Goal: Obtain resource: Download file/media

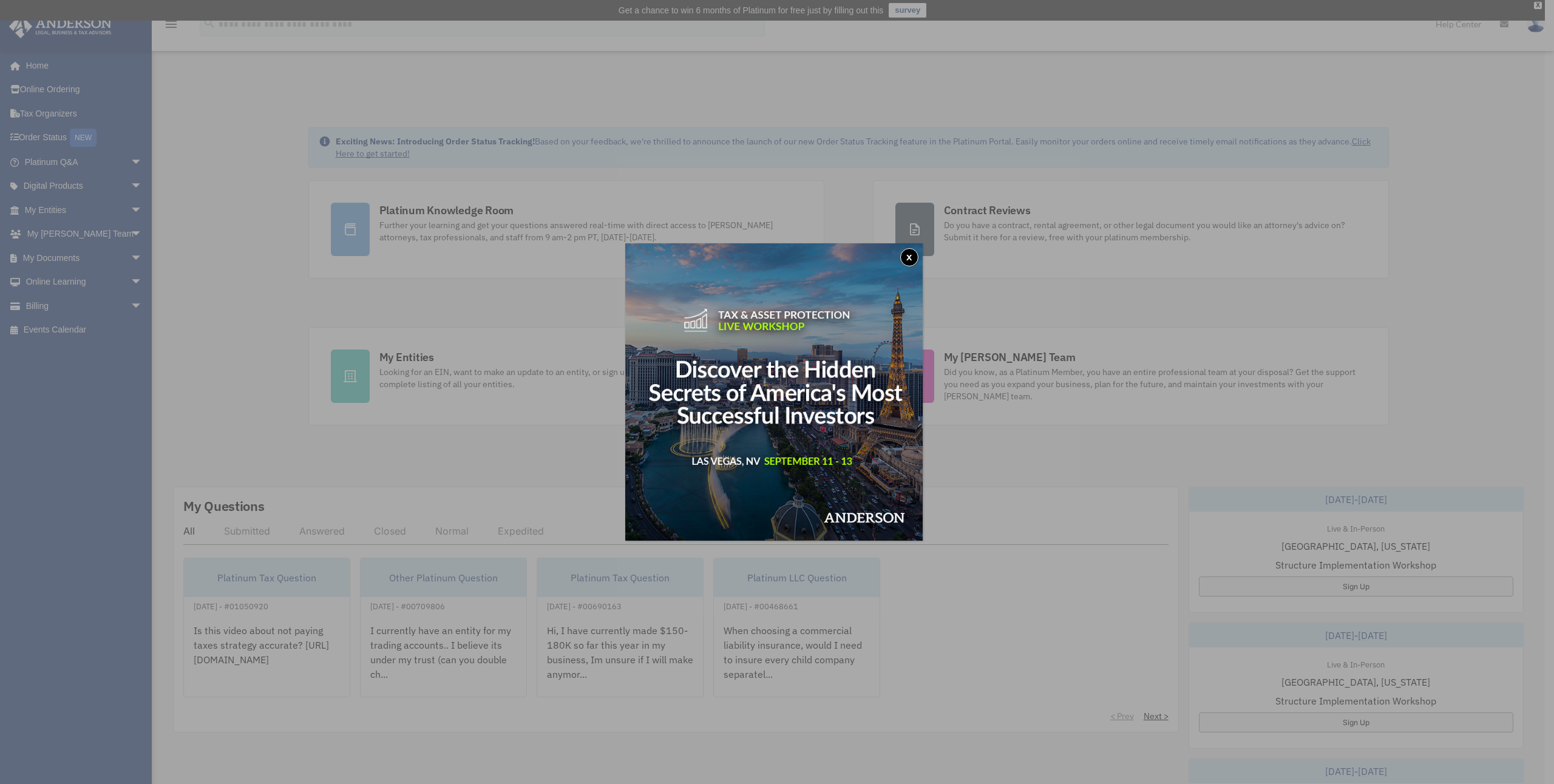
click at [908, 259] on button "x" at bounding box center [909, 257] width 18 height 18
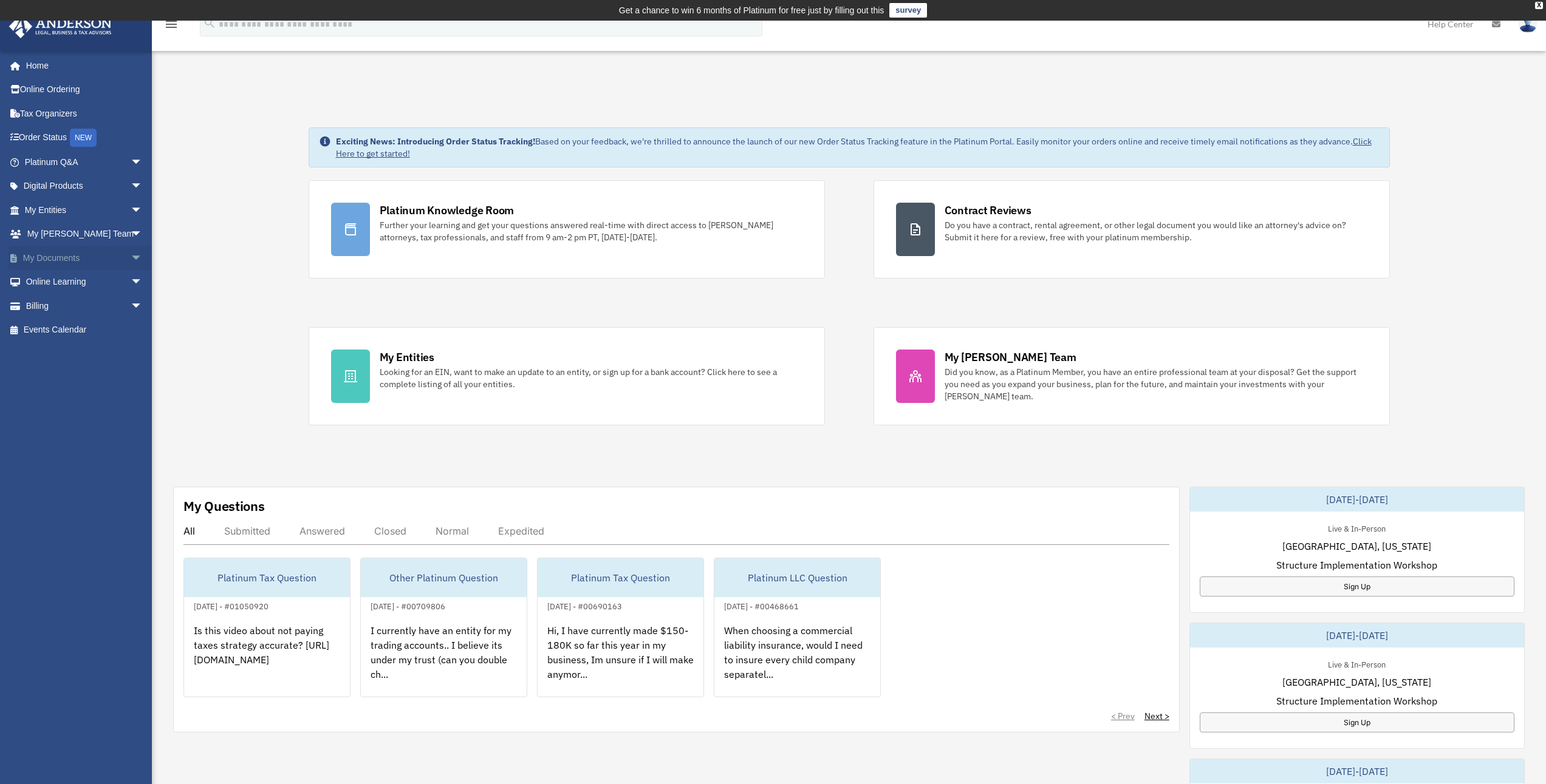
click at [130, 259] on span "arrow_drop_down" at bounding box center [143, 258] width 25 height 25
click at [49, 279] on link "Box" at bounding box center [89, 282] width 144 height 25
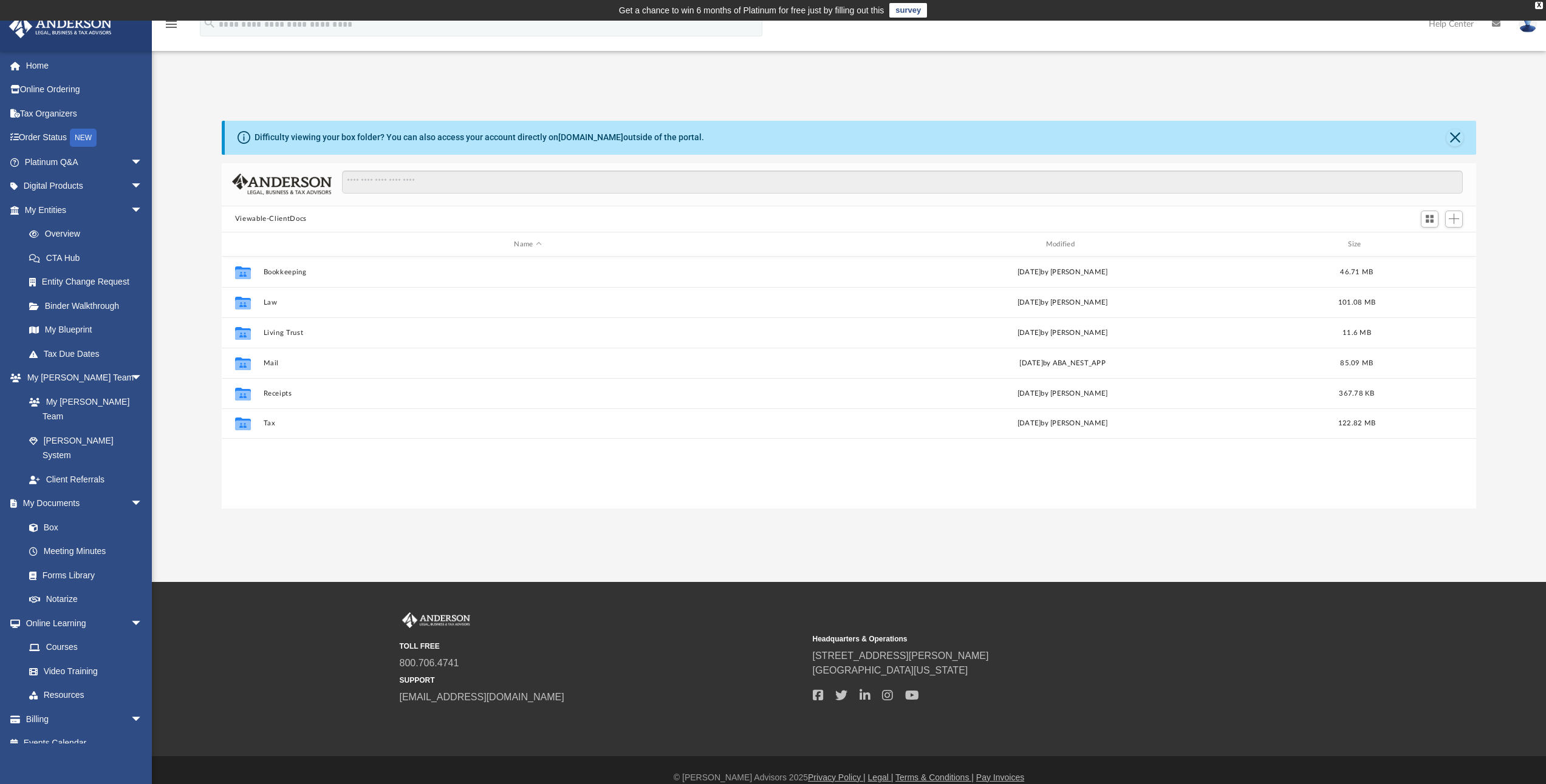
scroll to position [267, 1245]
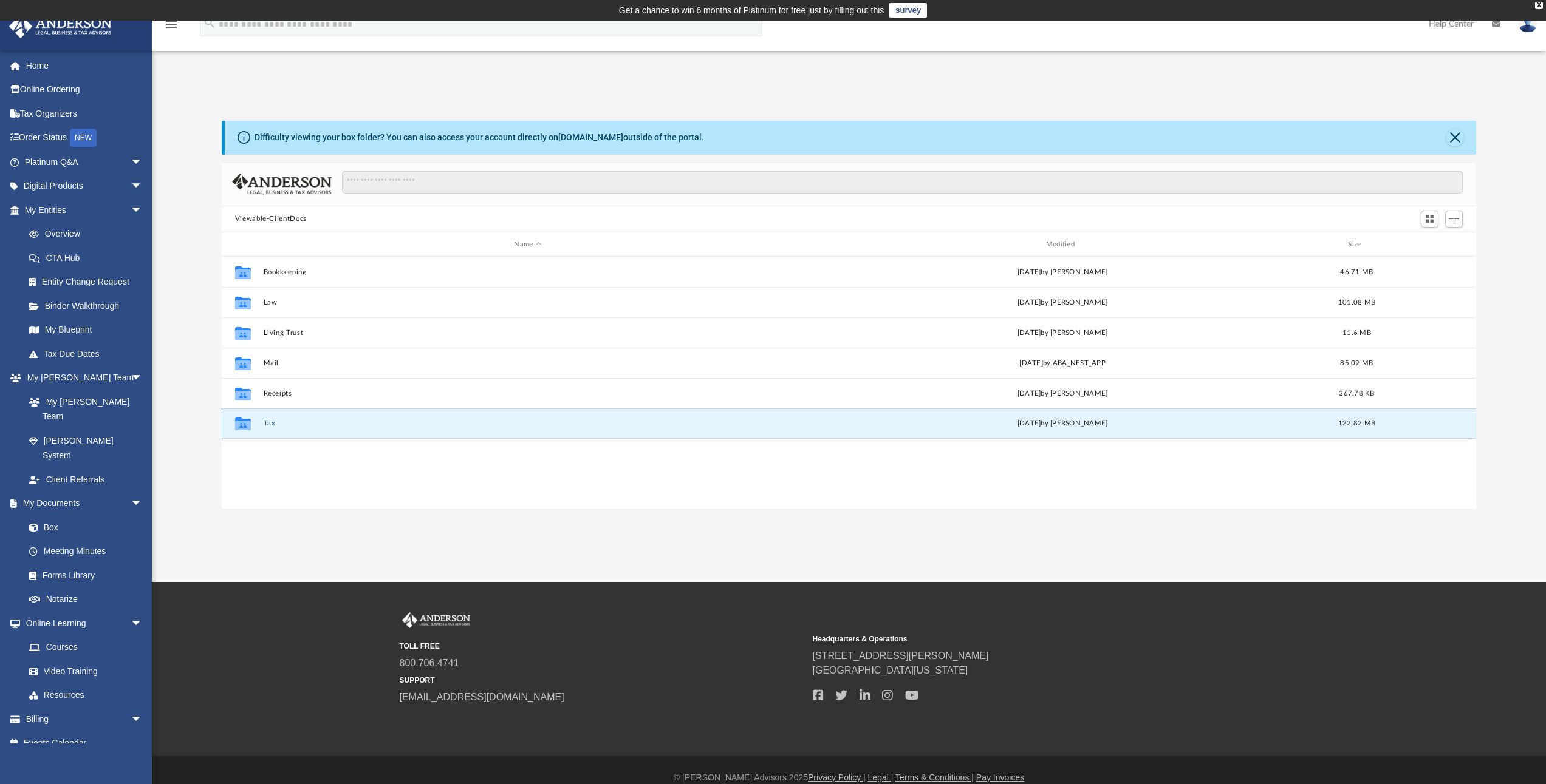
click at [271, 427] on button "Tax" at bounding box center [527, 424] width 529 height 8
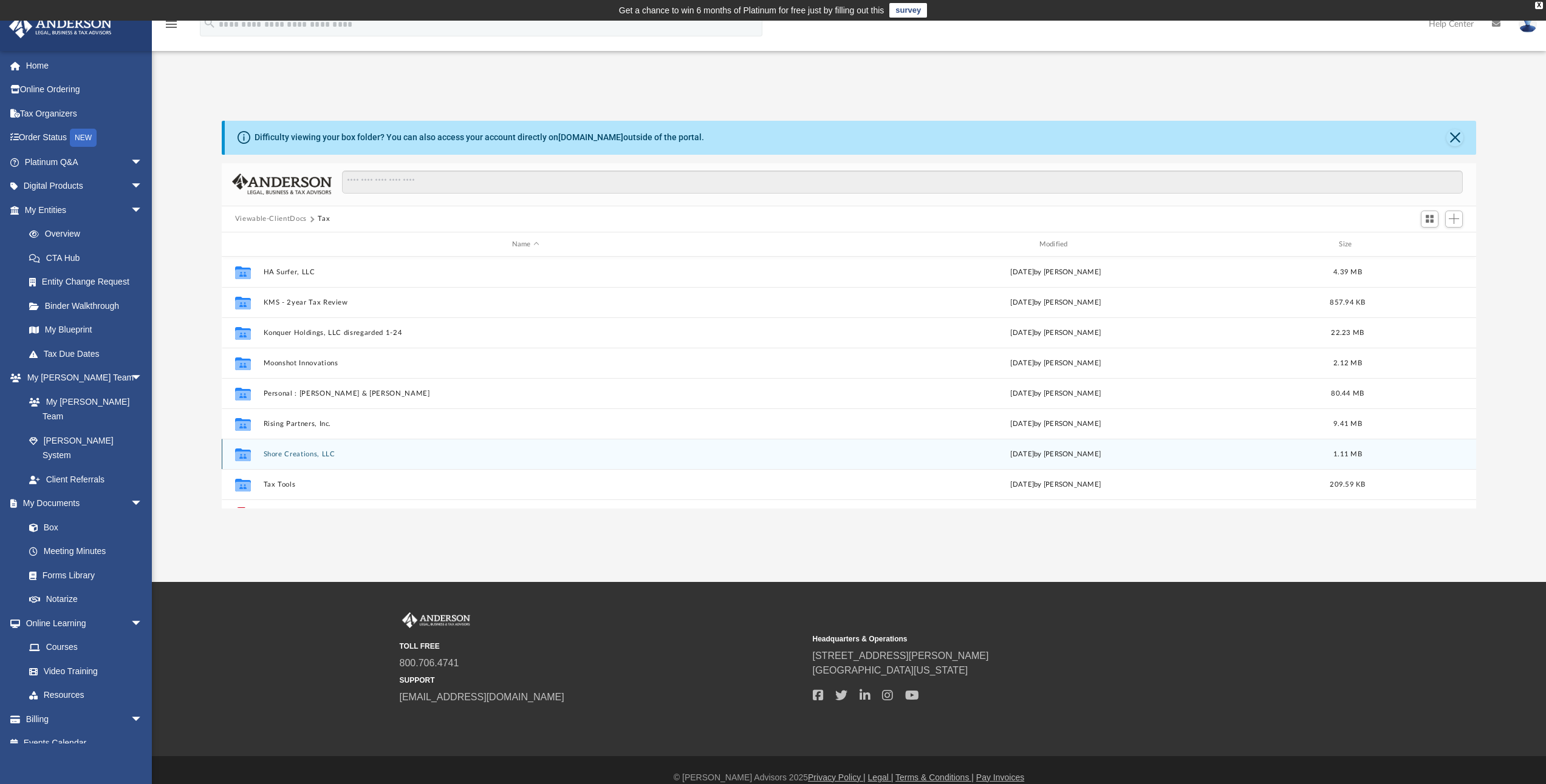
click at [296, 452] on button "Shore Creations, LLC" at bounding box center [524, 454] width 524 height 8
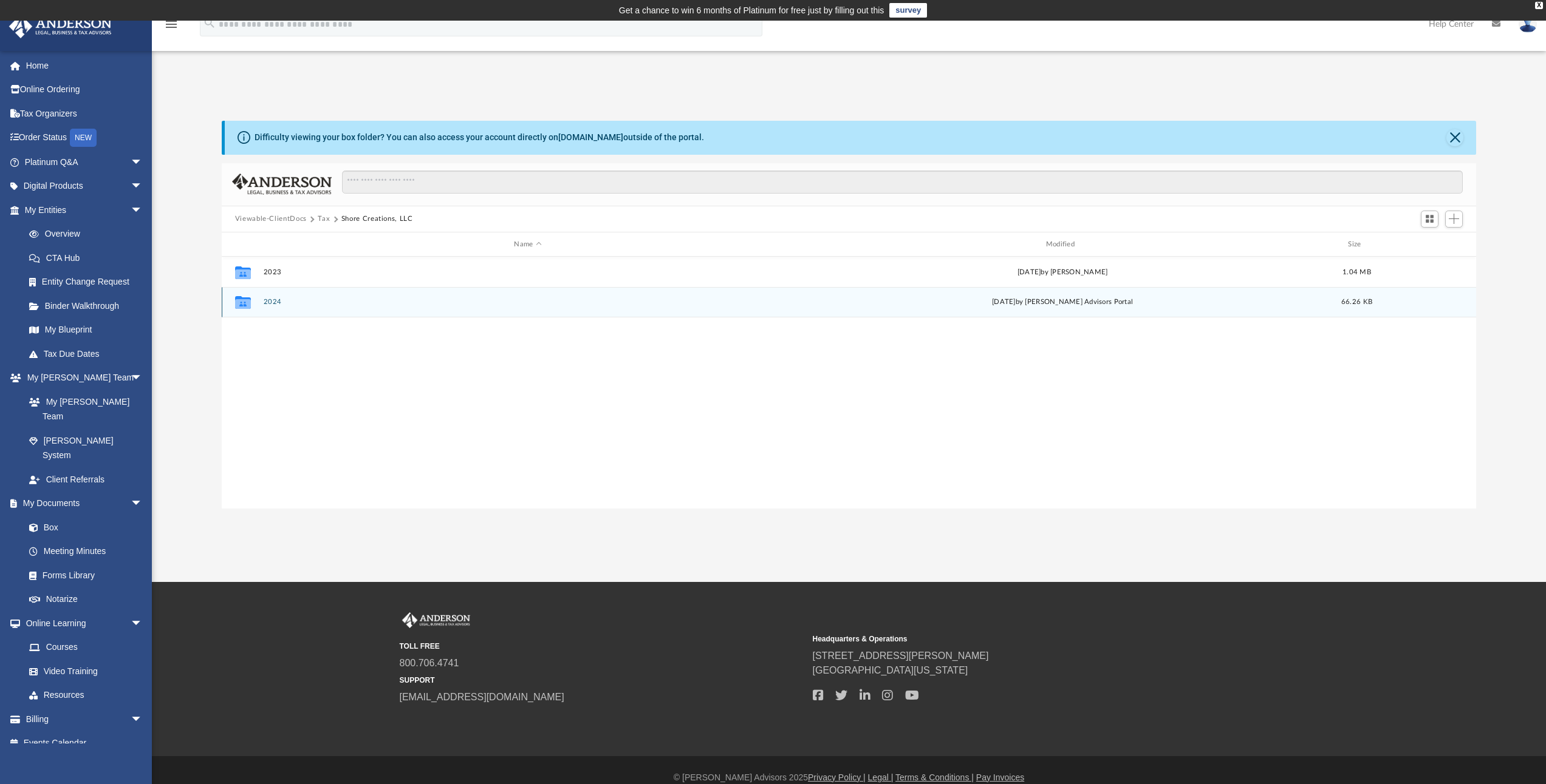
click at [273, 302] on button "2024" at bounding box center [527, 302] width 529 height 8
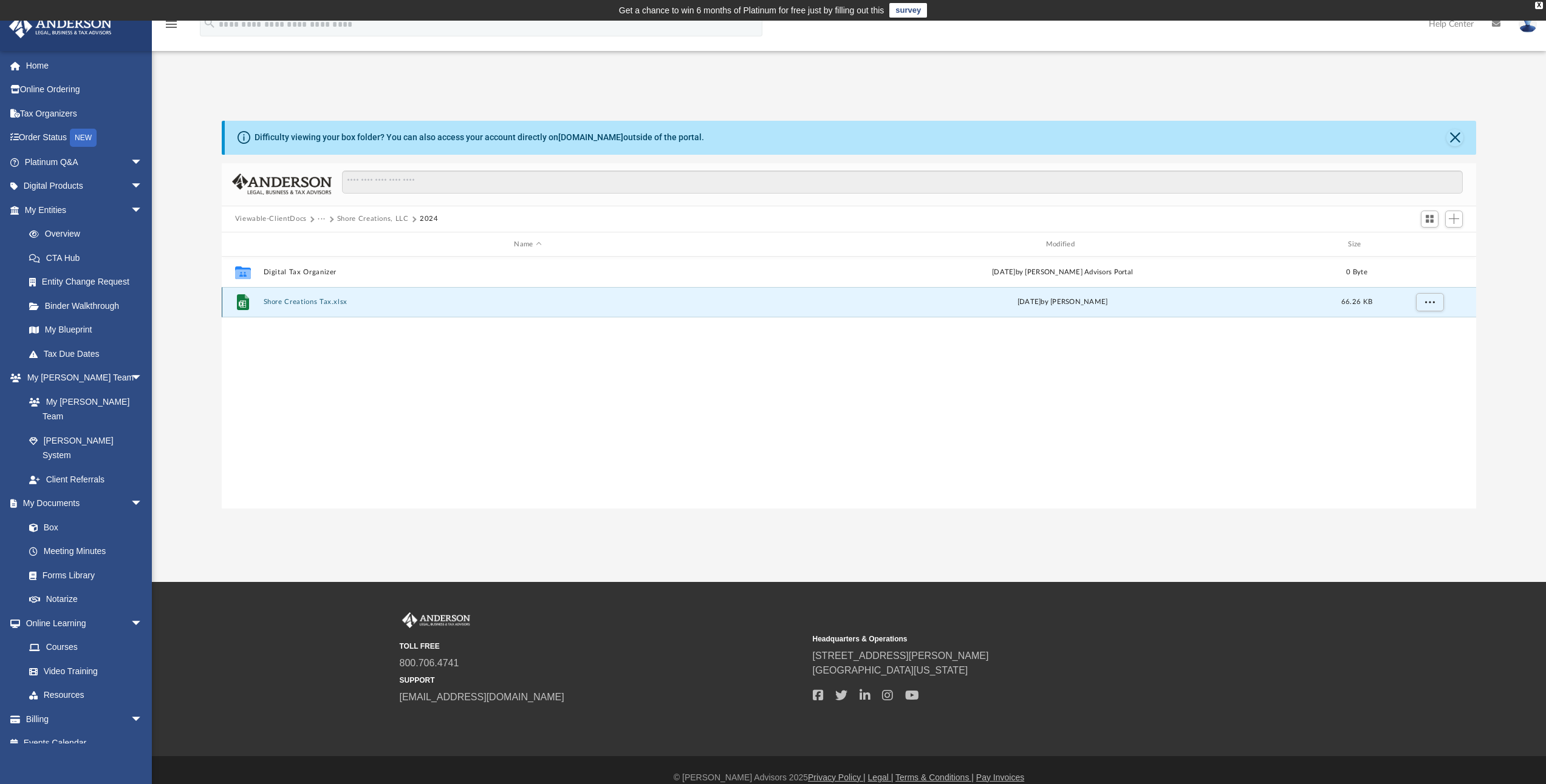
click at [305, 301] on button "Shore Creations Tax.xlsx" at bounding box center [527, 302] width 529 height 8
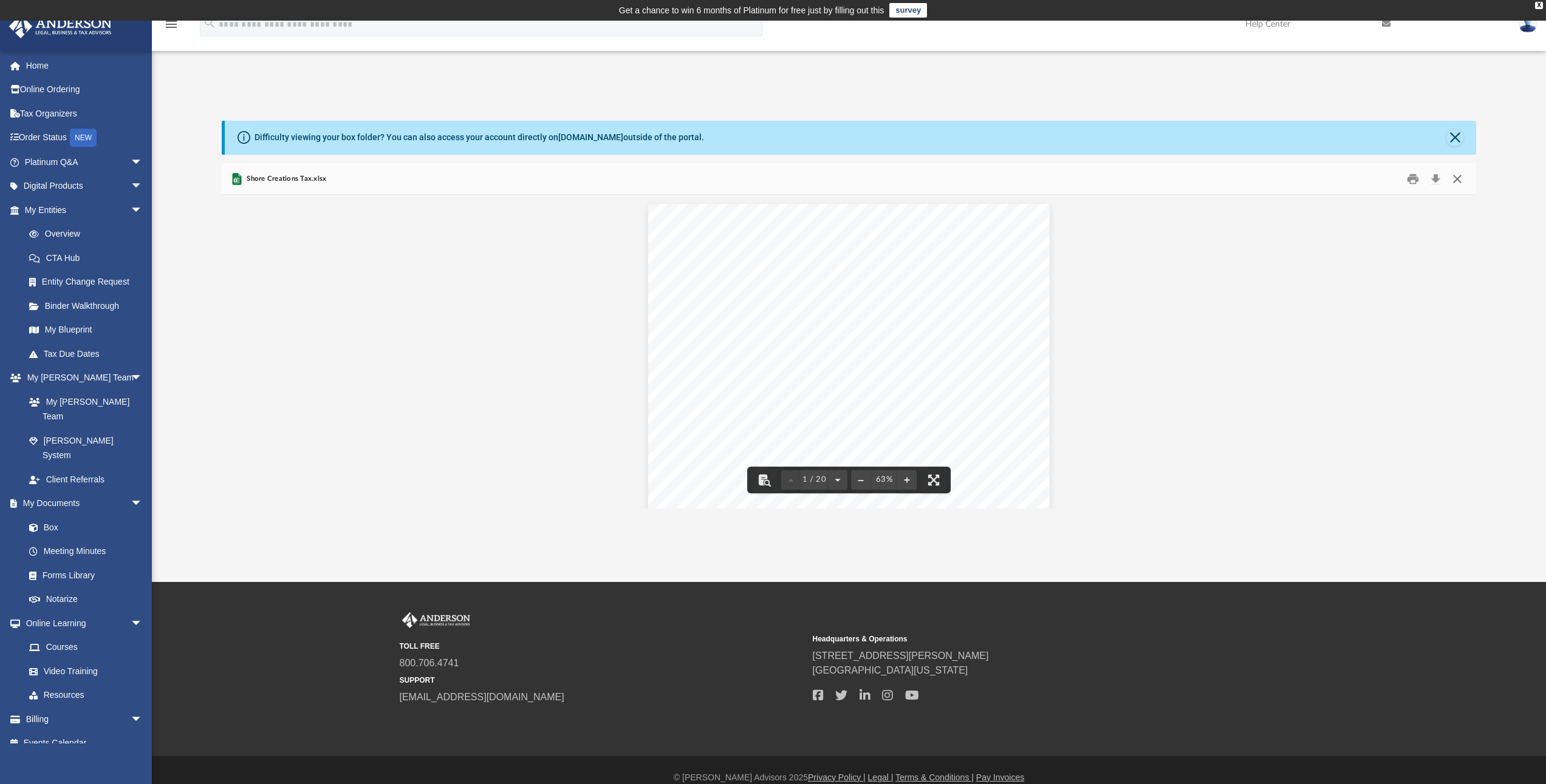
click at [1460, 183] on button "Close" at bounding box center [1456, 179] width 22 height 19
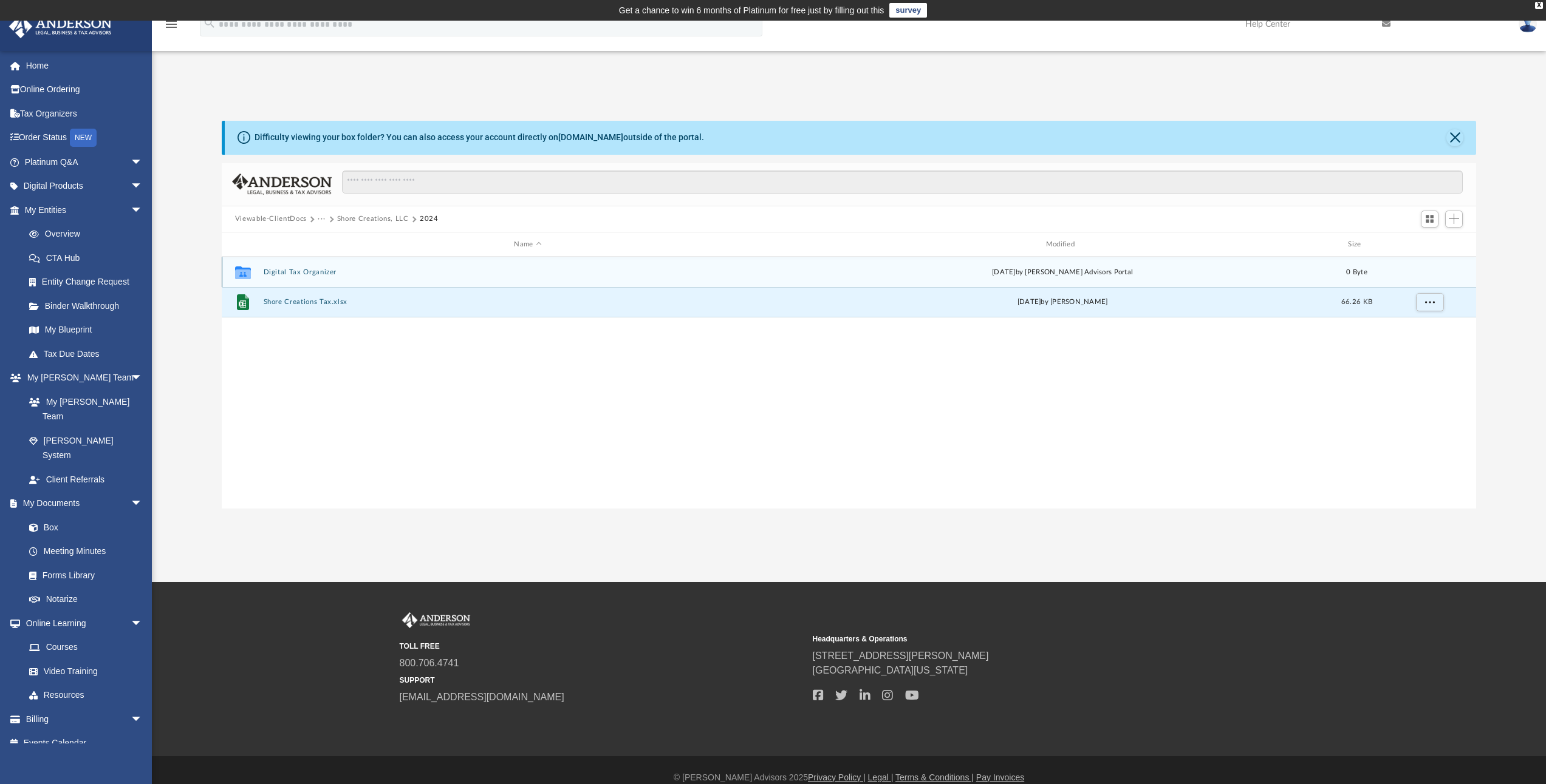
click at [316, 280] on div "Collaborated Folder Digital Tax Organizer [DATE] by [PERSON_NAME] Advisors Port…" at bounding box center [850, 272] width 1255 height 30
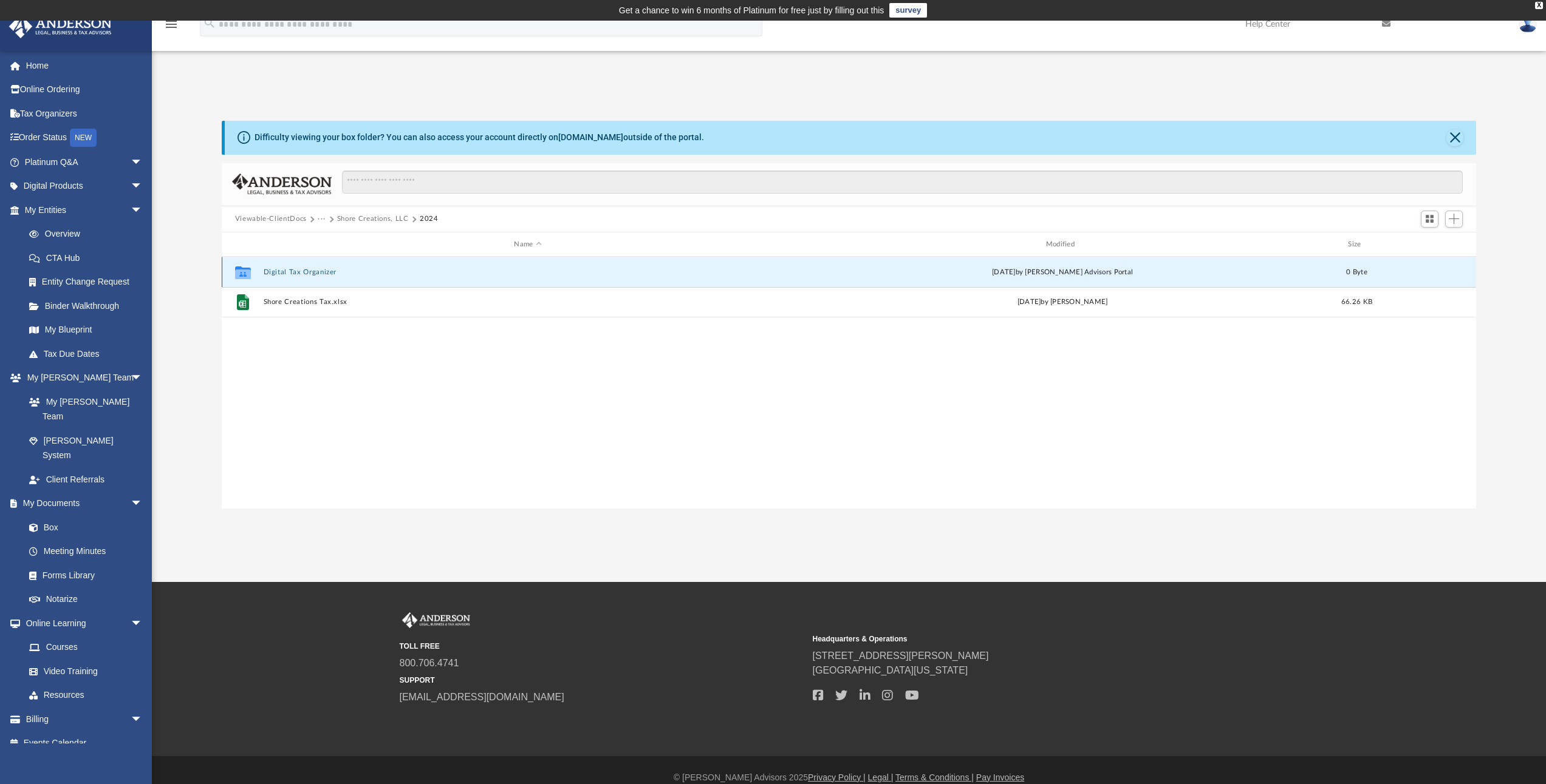
click at [270, 275] on button "Digital Tax Organizer" at bounding box center [527, 272] width 529 height 8
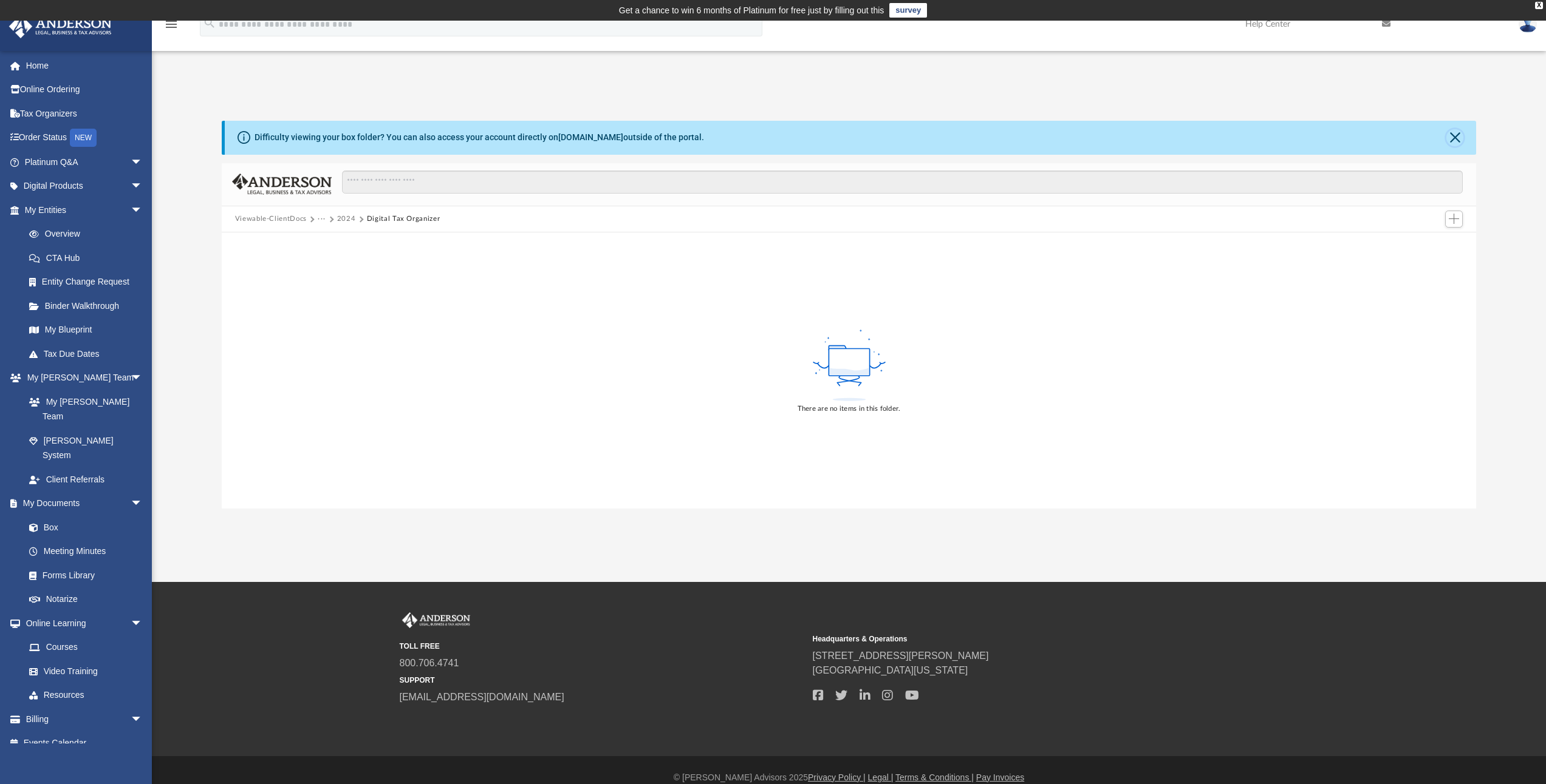
drag, startPoint x: 1452, startPoint y: 139, endPoint x: 1445, endPoint y: 140, distance: 7.1
click at [1452, 139] on button "Close" at bounding box center [1454, 138] width 17 height 17
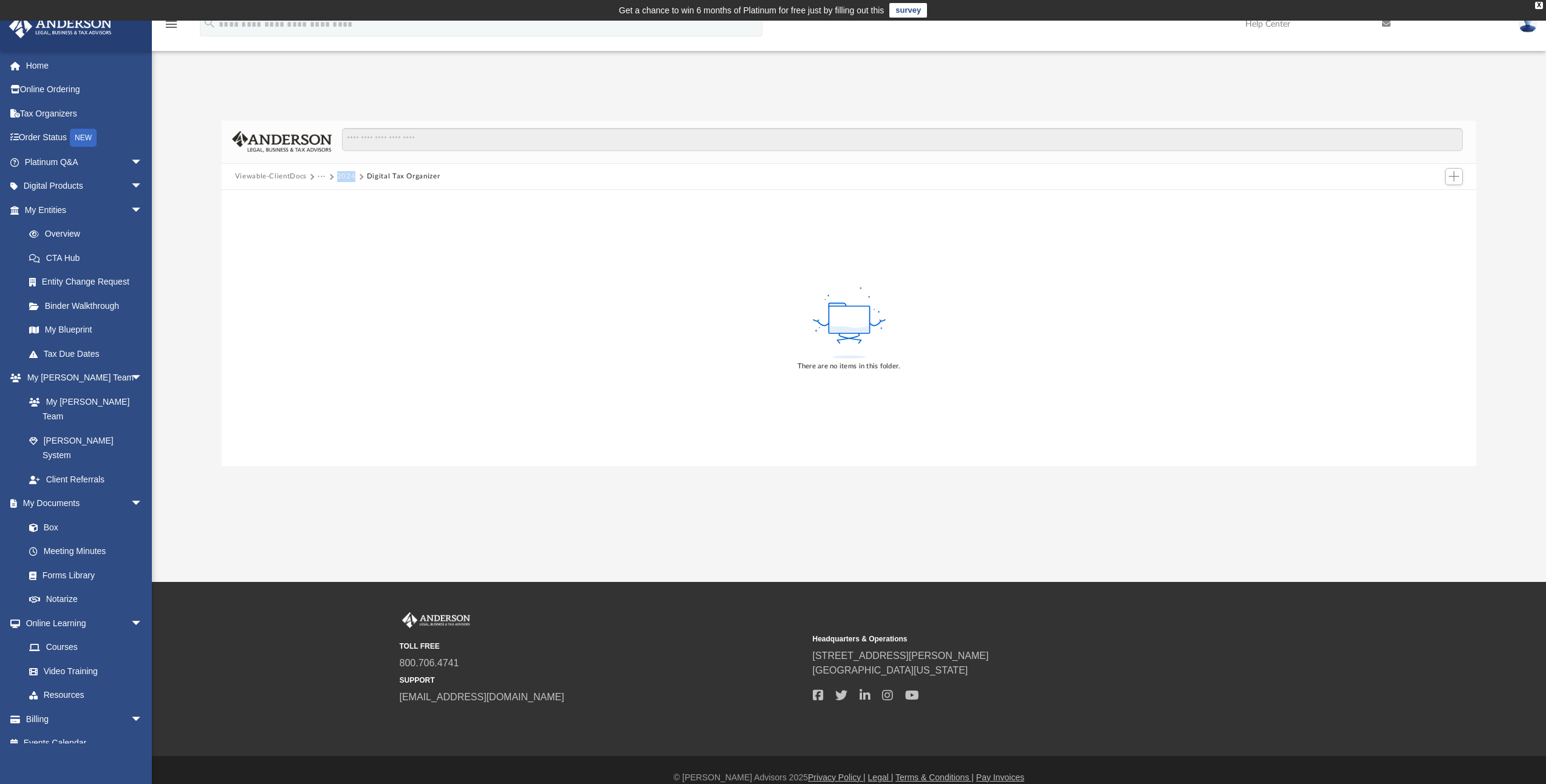
click at [341, 176] on button "2024" at bounding box center [347, 177] width 19 height 11
click at [284, 179] on button "Viewable-ClientDocs" at bounding box center [271, 177] width 72 height 11
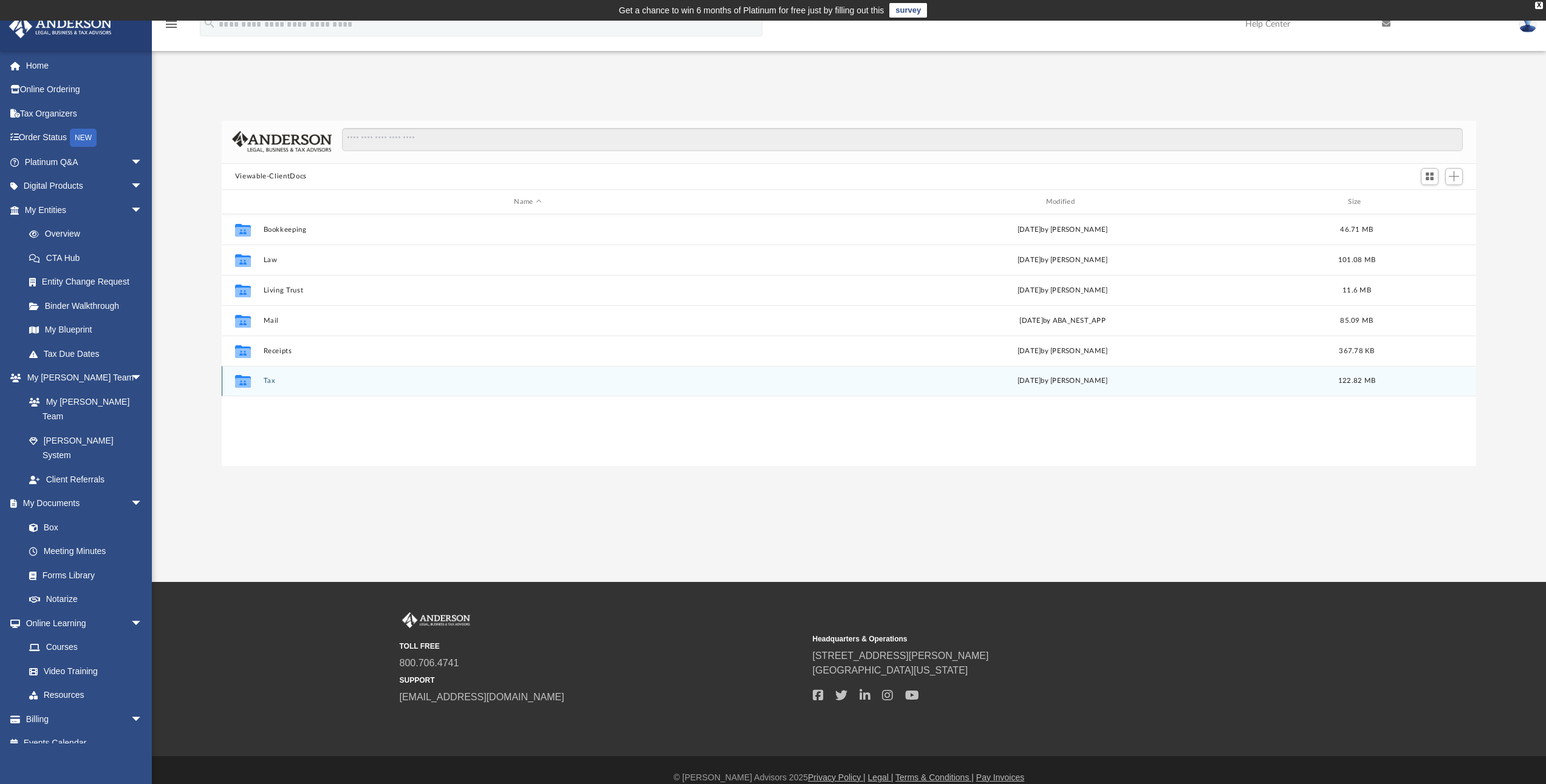
click at [262, 388] on div "Collaborated Folder Tax [DATE] by [PERSON_NAME] 122.82 MB" at bounding box center [850, 382] width 1255 height 30
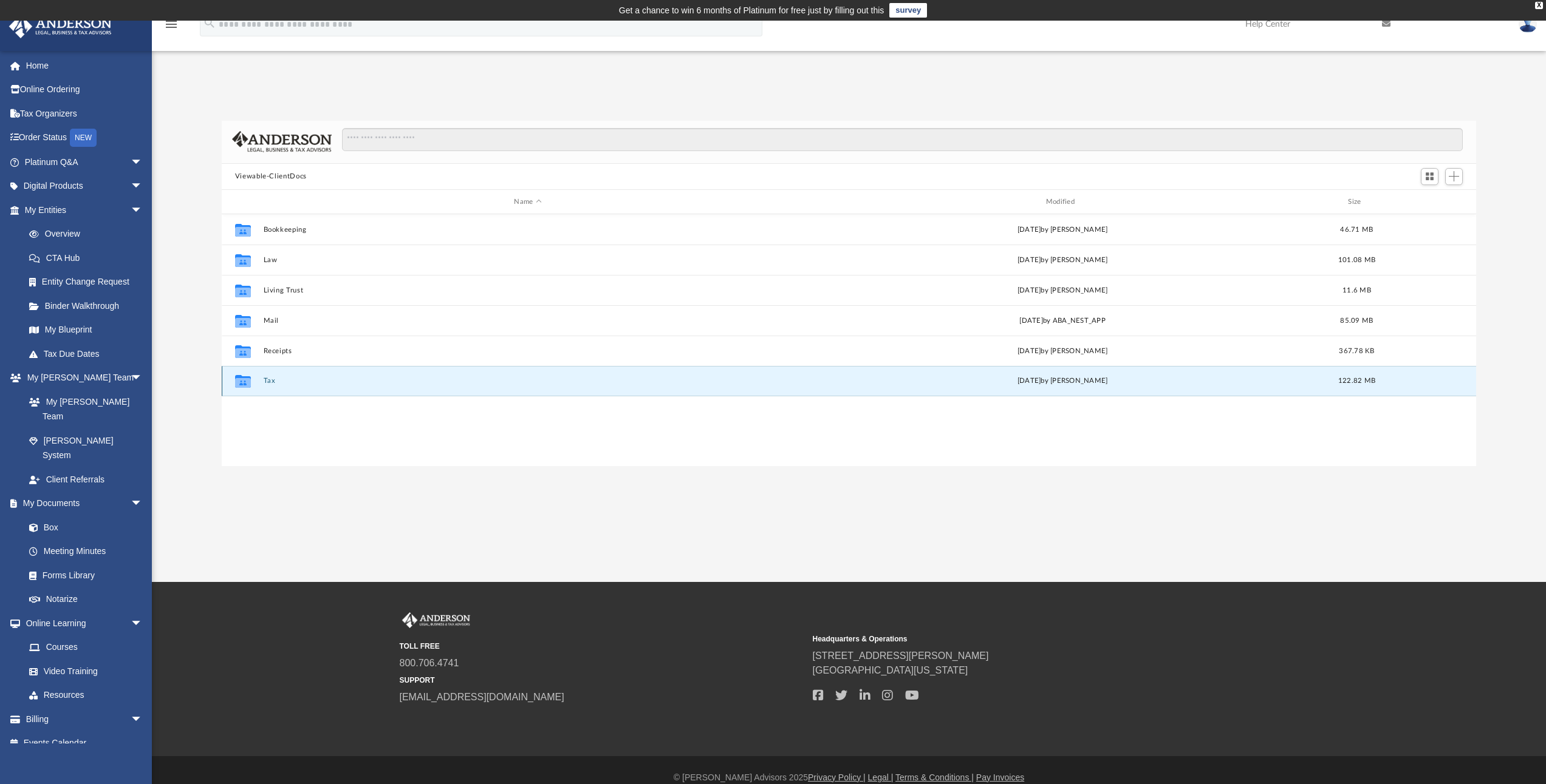
click at [265, 383] on button "Tax" at bounding box center [527, 382] width 529 height 8
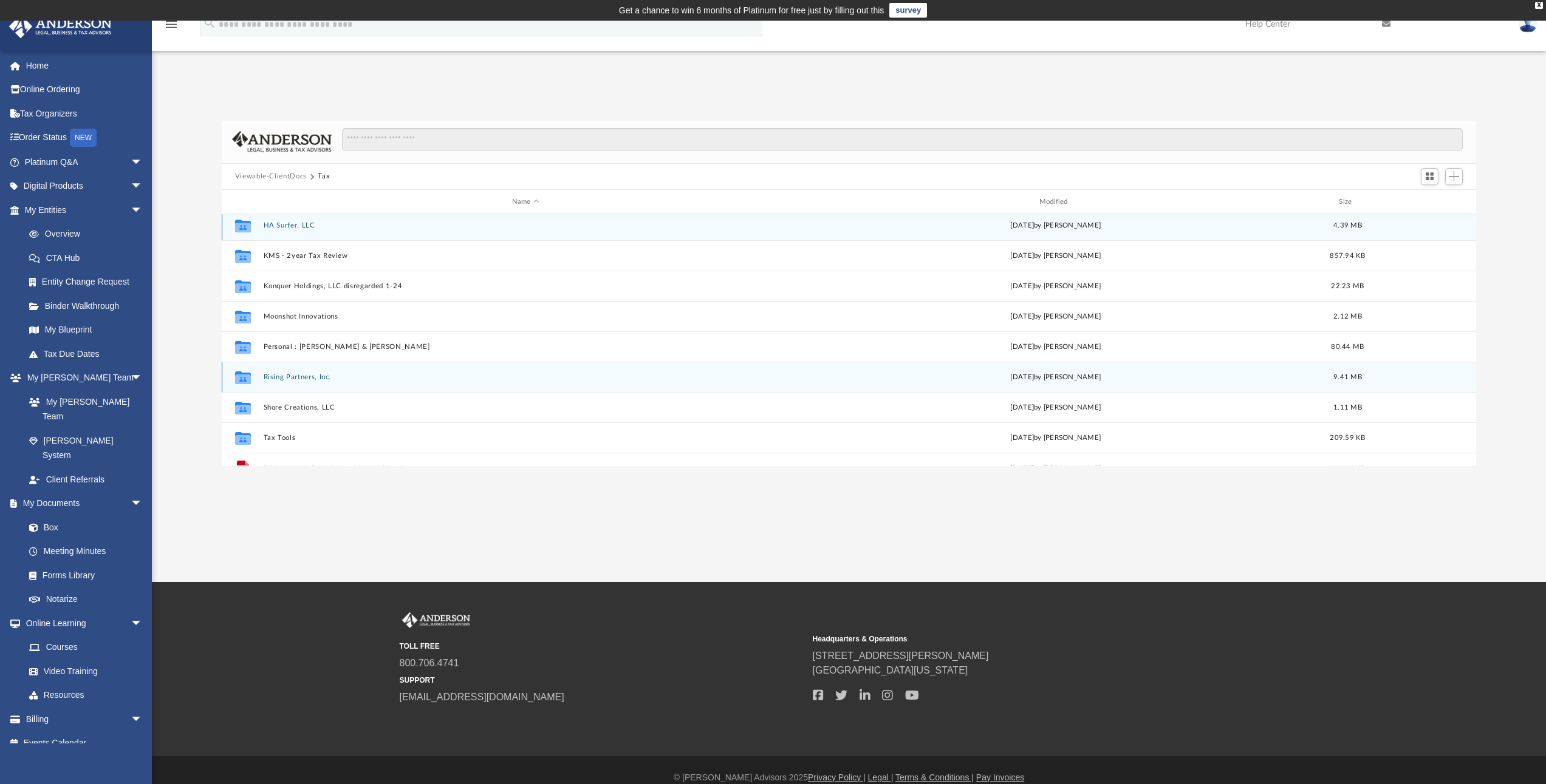
scroll to position [0, 0]
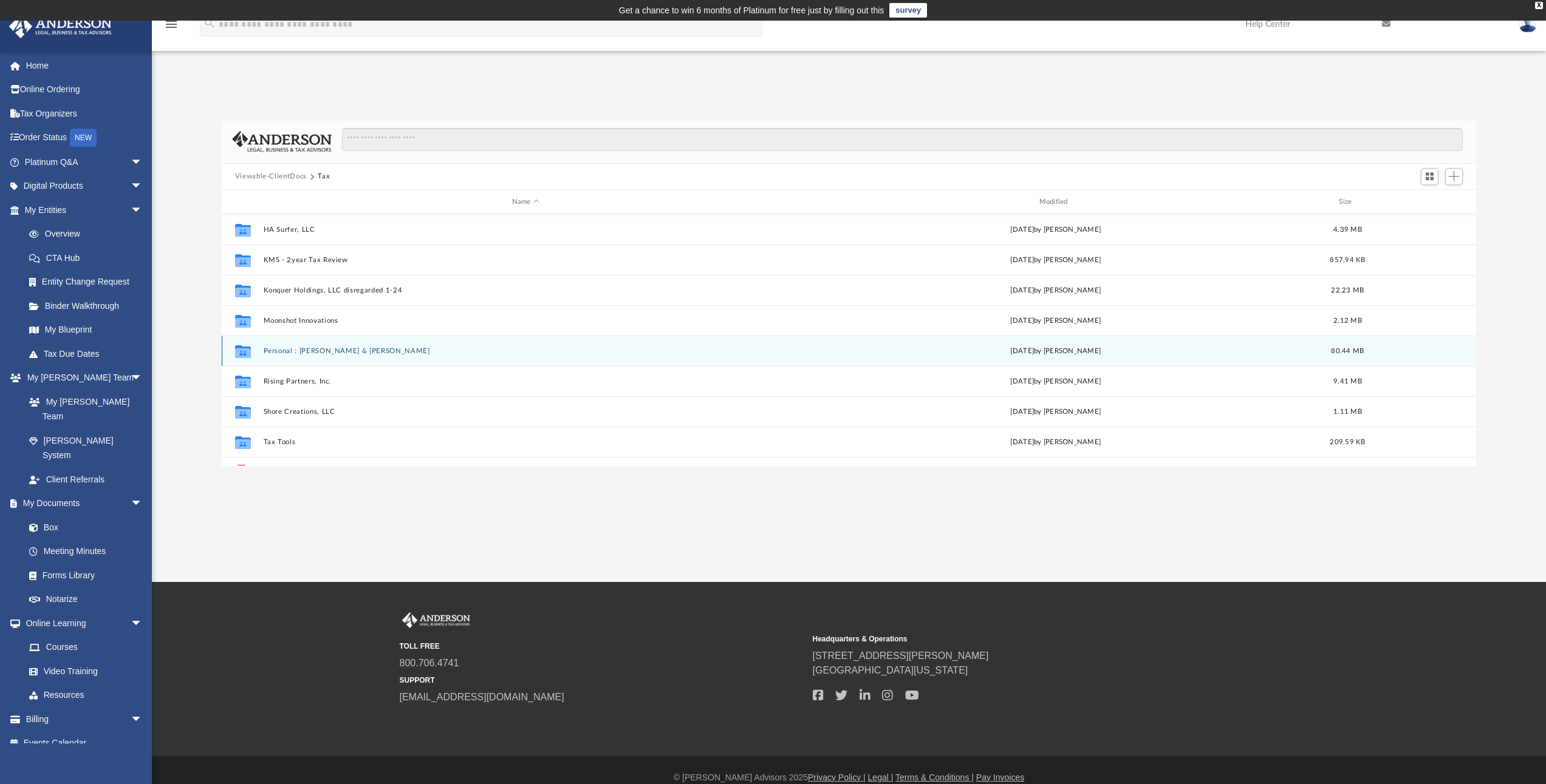
click at [358, 350] on button "Personal : [PERSON_NAME] & [PERSON_NAME]" at bounding box center [524, 351] width 524 height 8
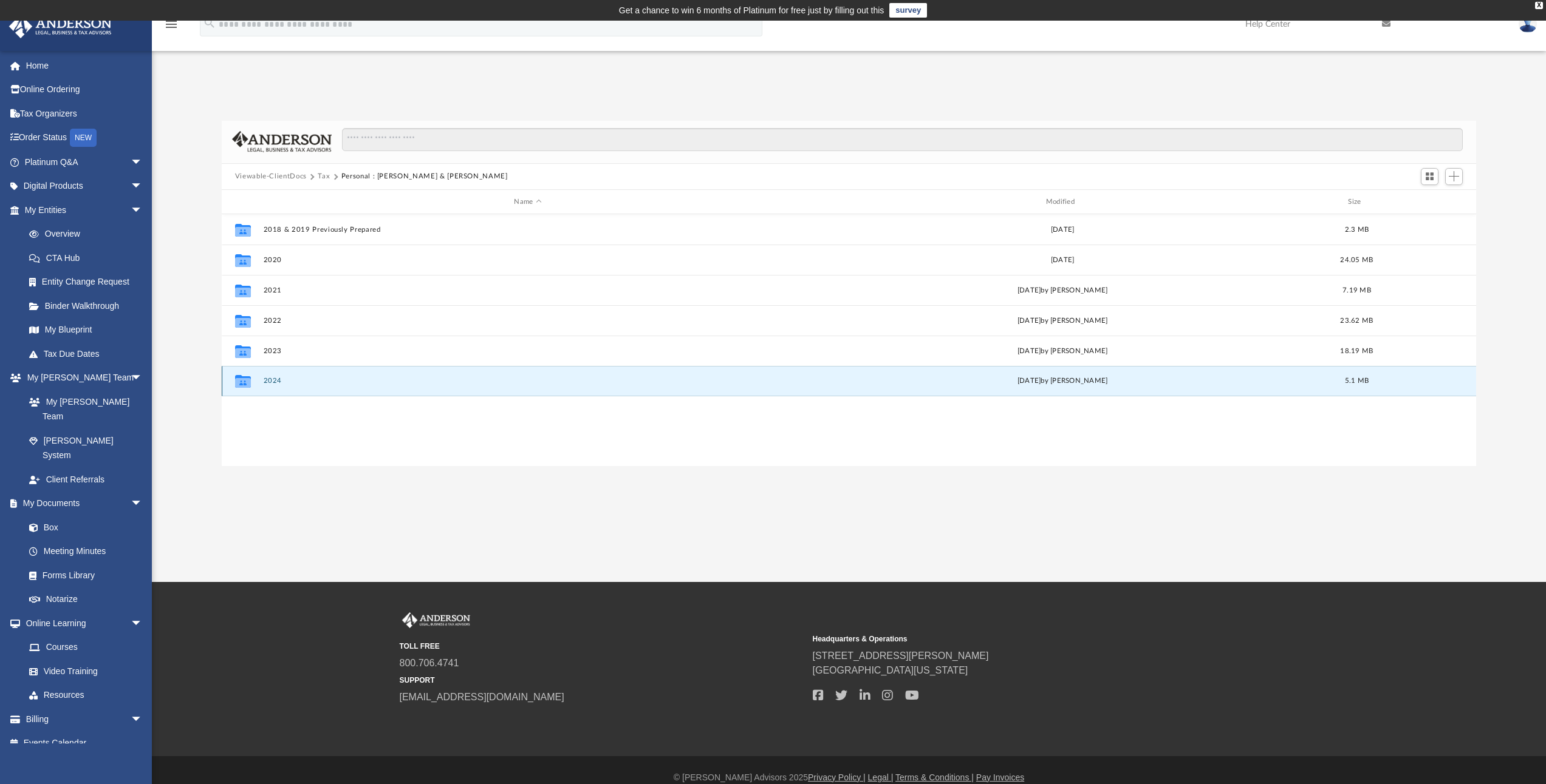
click at [274, 382] on button "2024" at bounding box center [527, 382] width 529 height 8
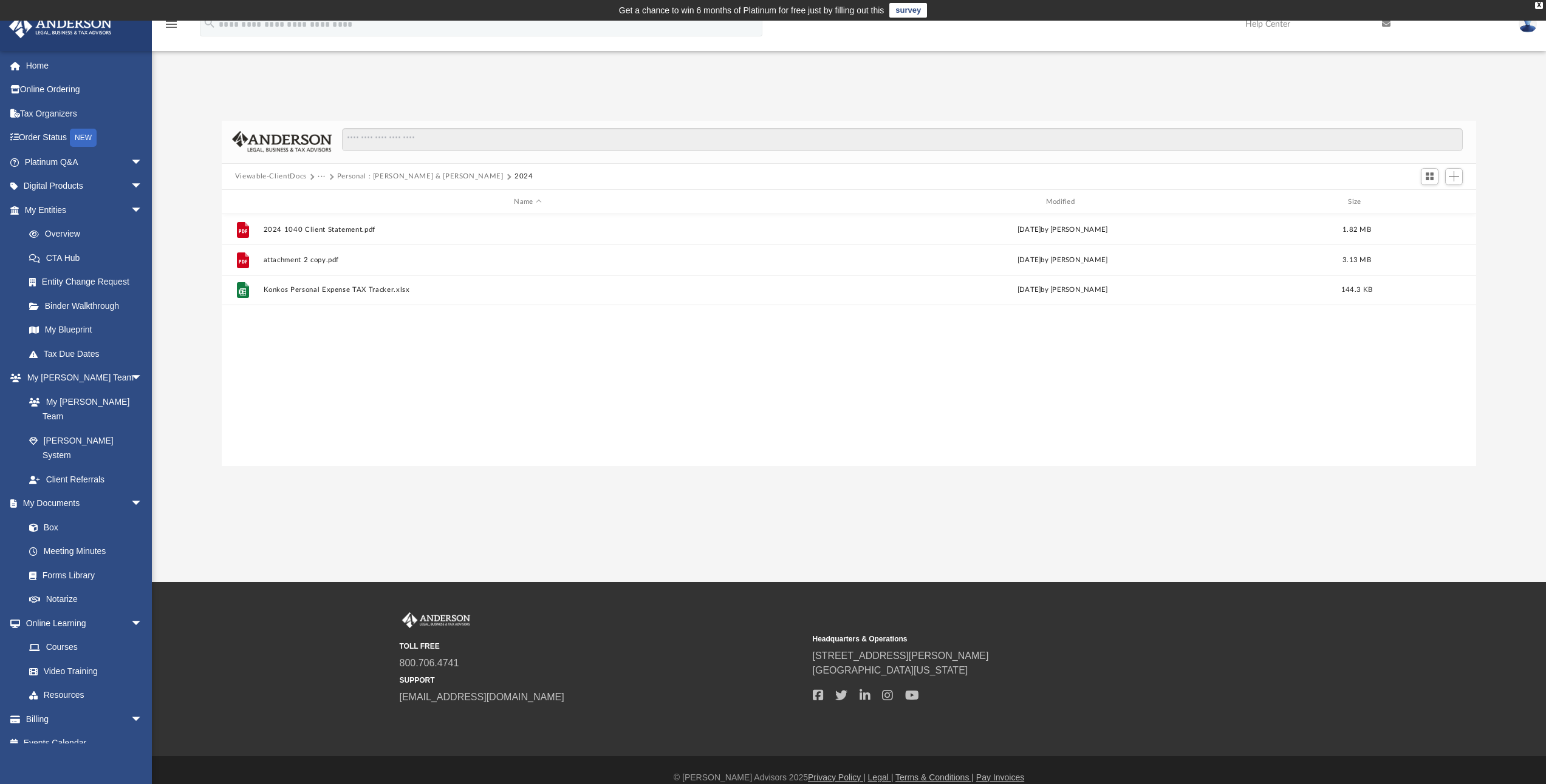
click at [350, 178] on button "Personal : [PERSON_NAME] & [PERSON_NAME]" at bounding box center [421, 177] width 166 height 11
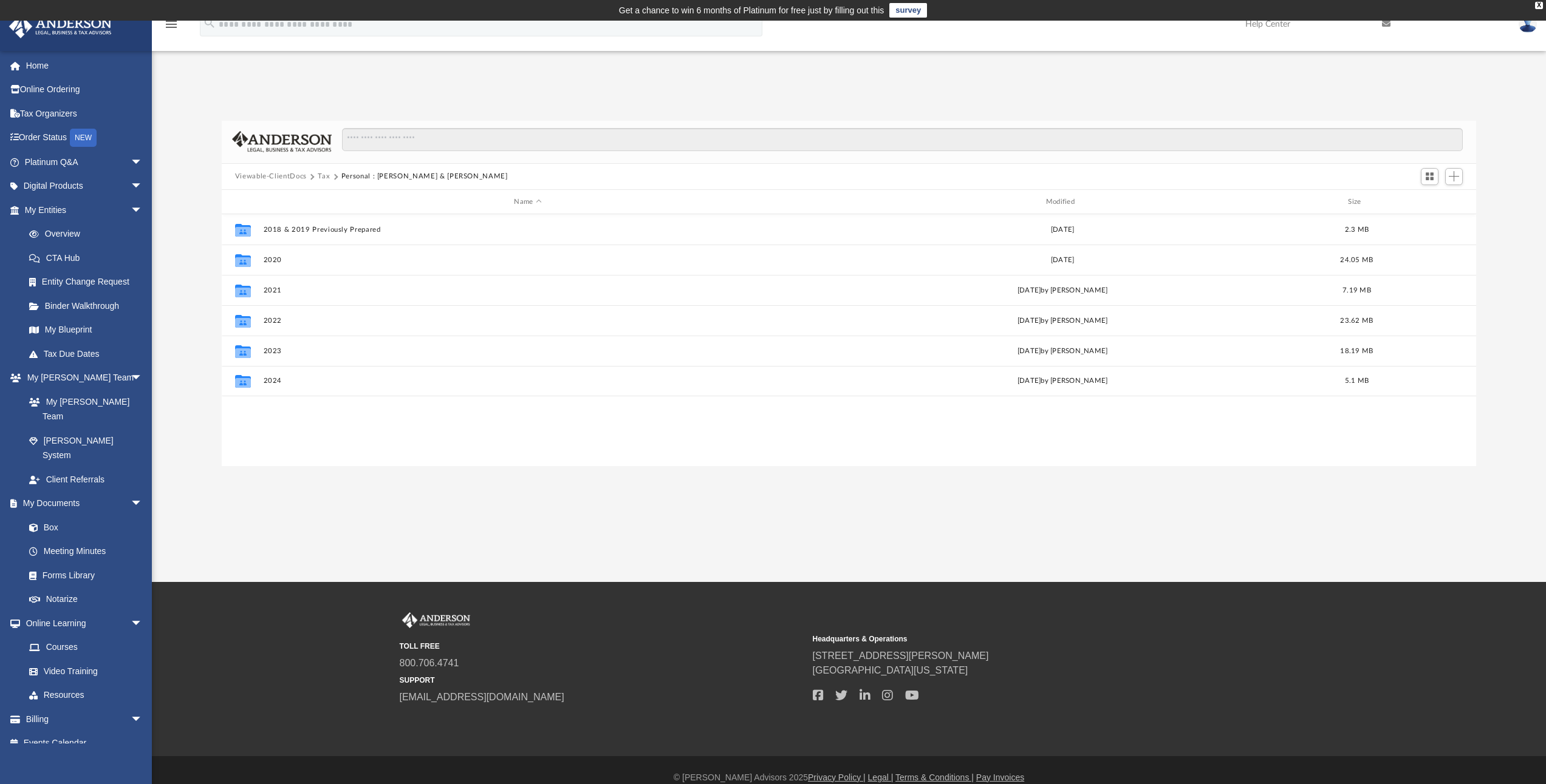
click at [328, 176] on button "Tax" at bounding box center [323, 177] width 12 height 11
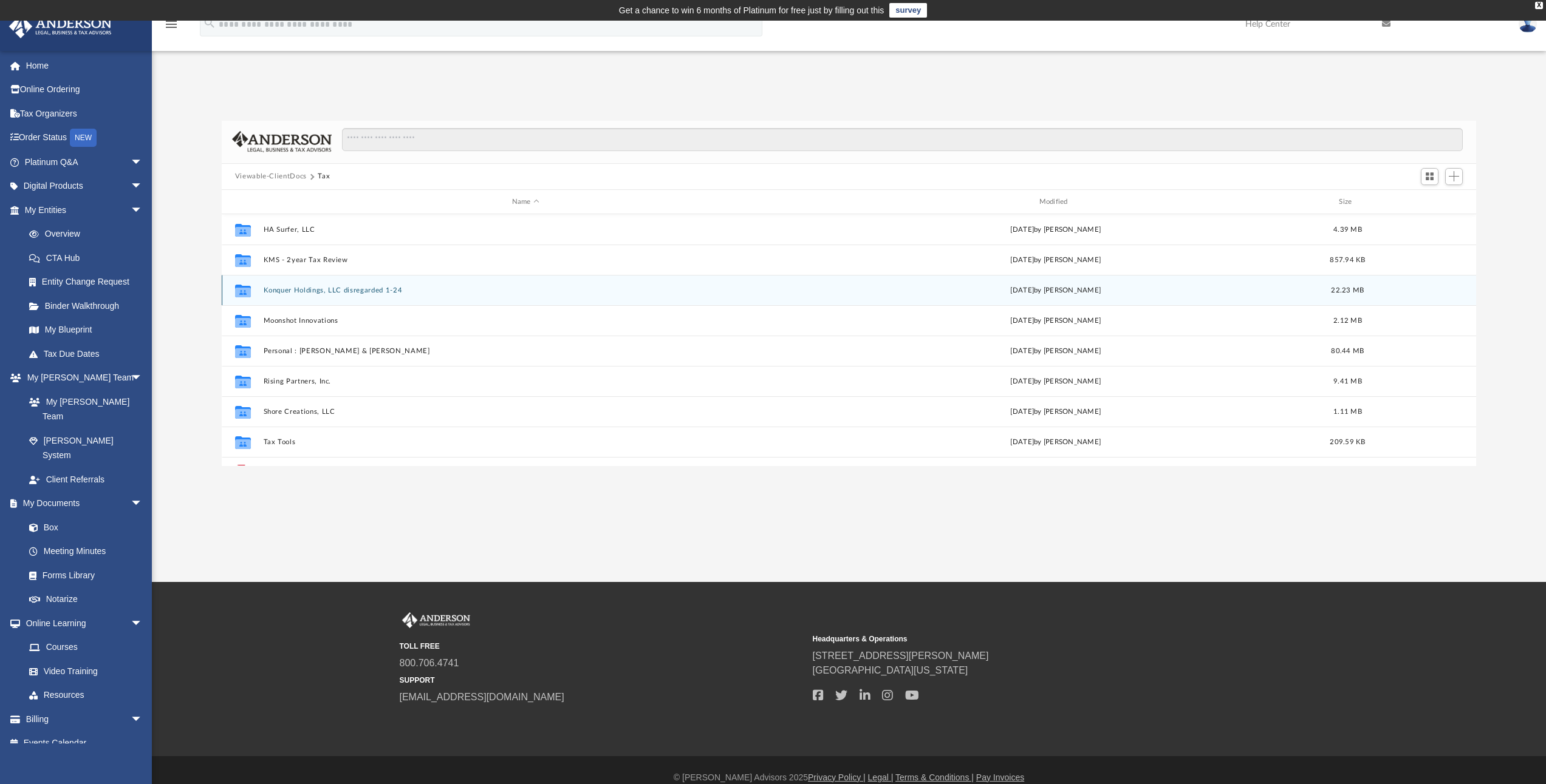
click at [330, 292] on button "Konquer Holdings, LLC disregarded 1-24" at bounding box center [524, 290] width 524 height 8
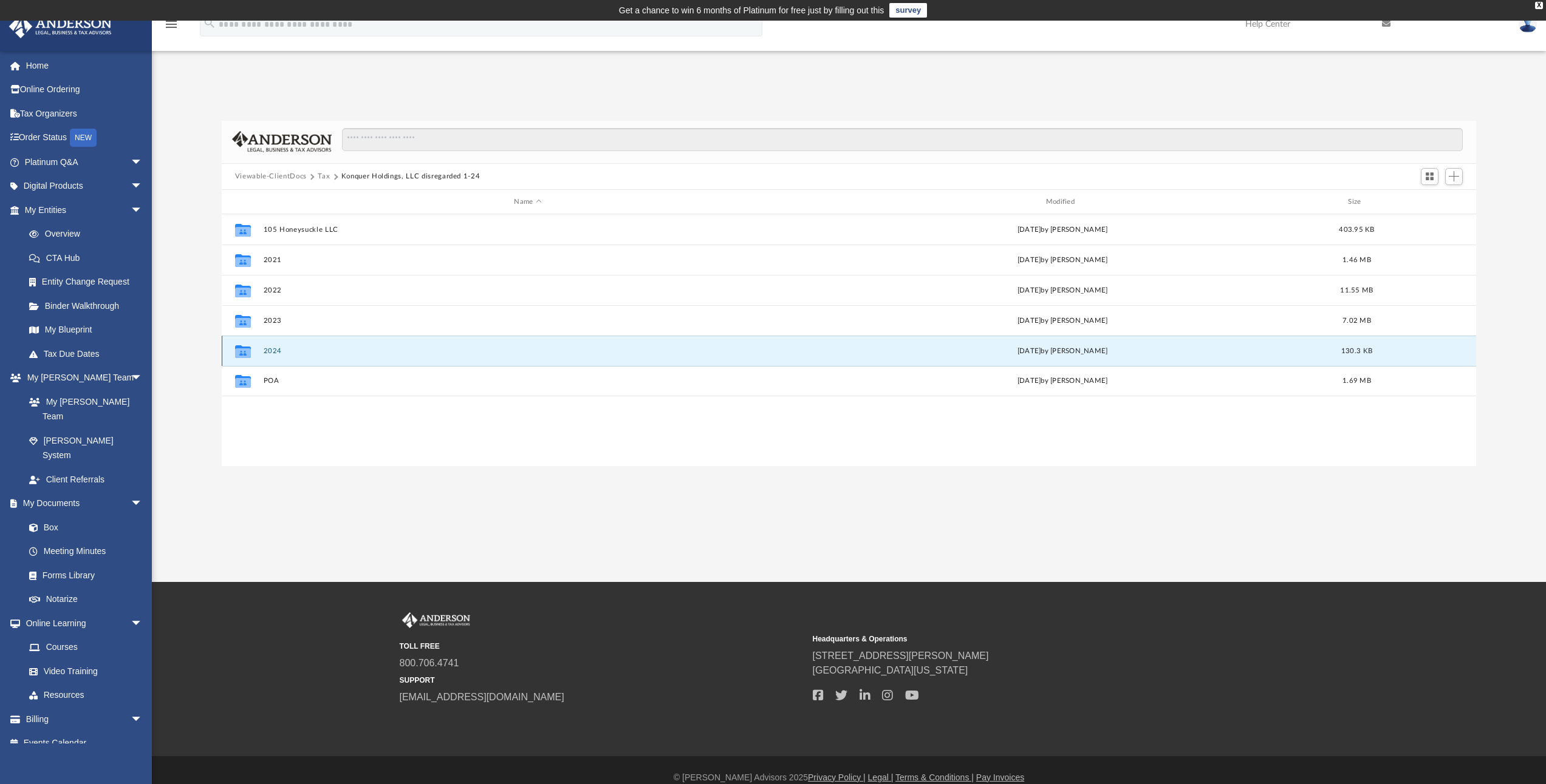
click at [272, 350] on button "2024" at bounding box center [527, 351] width 529 height 8
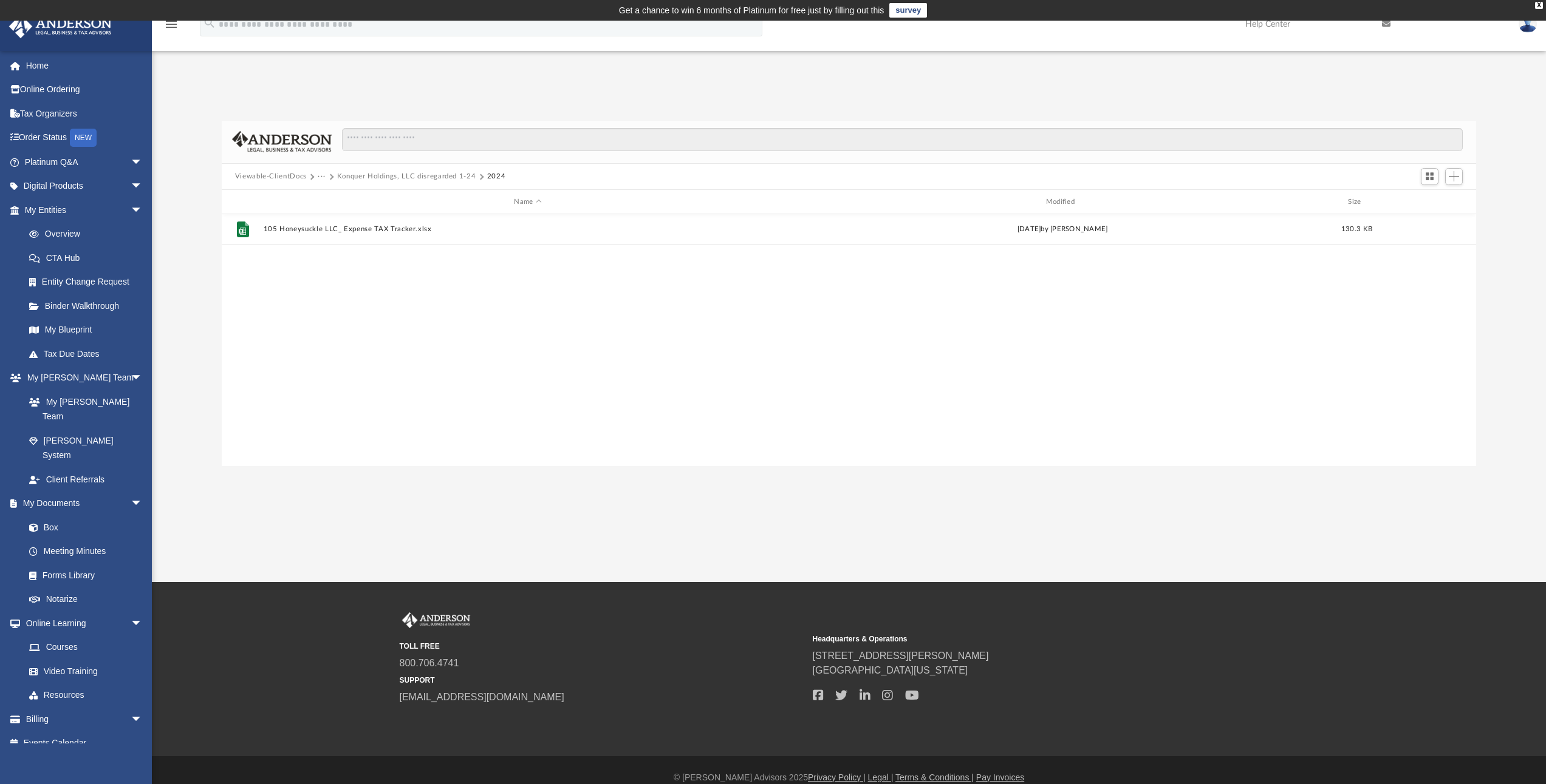
click at [339, 175] on button "Konquer Holdings, LLC disregarded 1-24" at bounding box center [406, 177] width 139 height 11
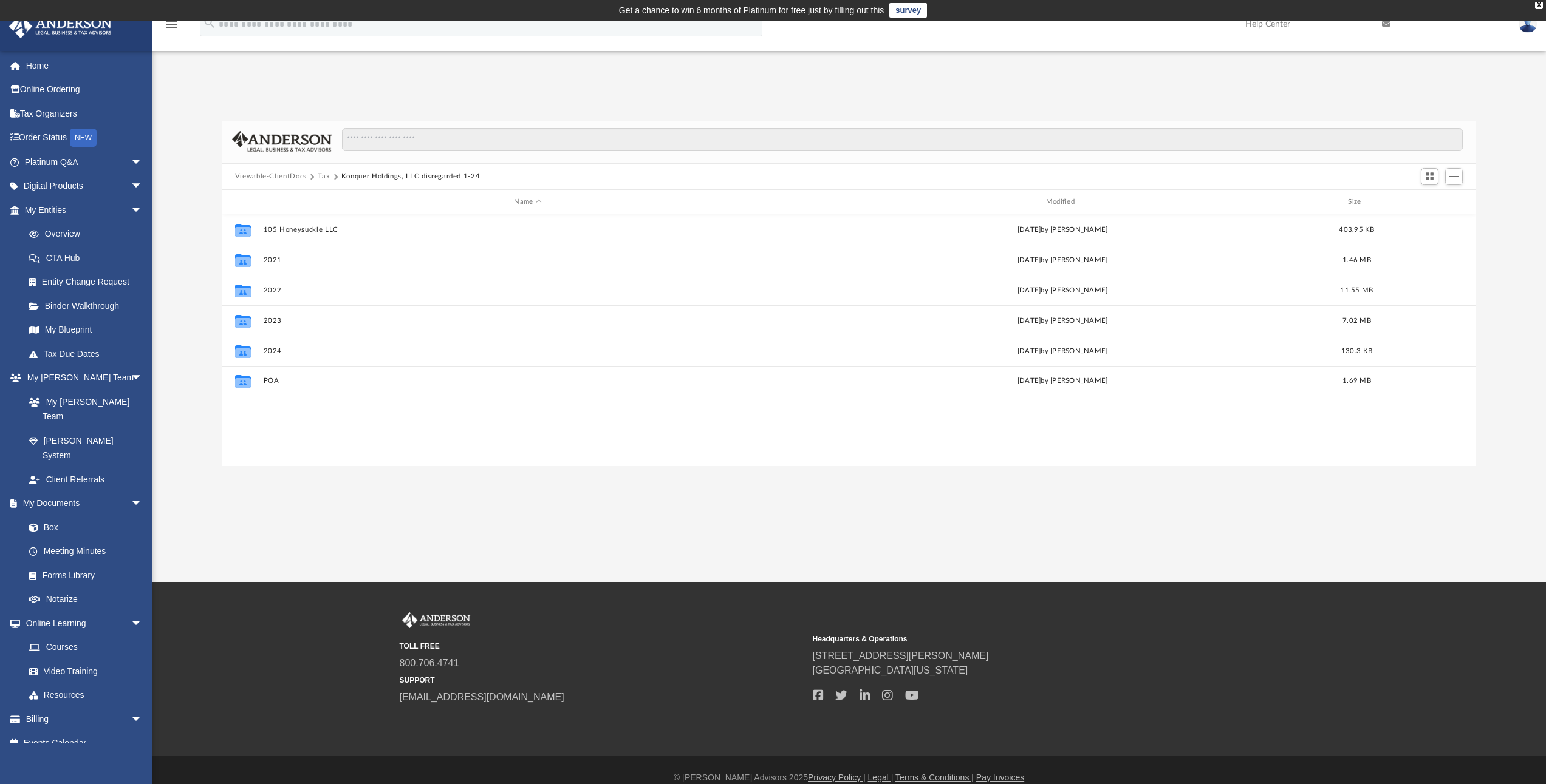
click at [324, 175] on button "Tax" at bounding box center [323, 177] width 12 height 11
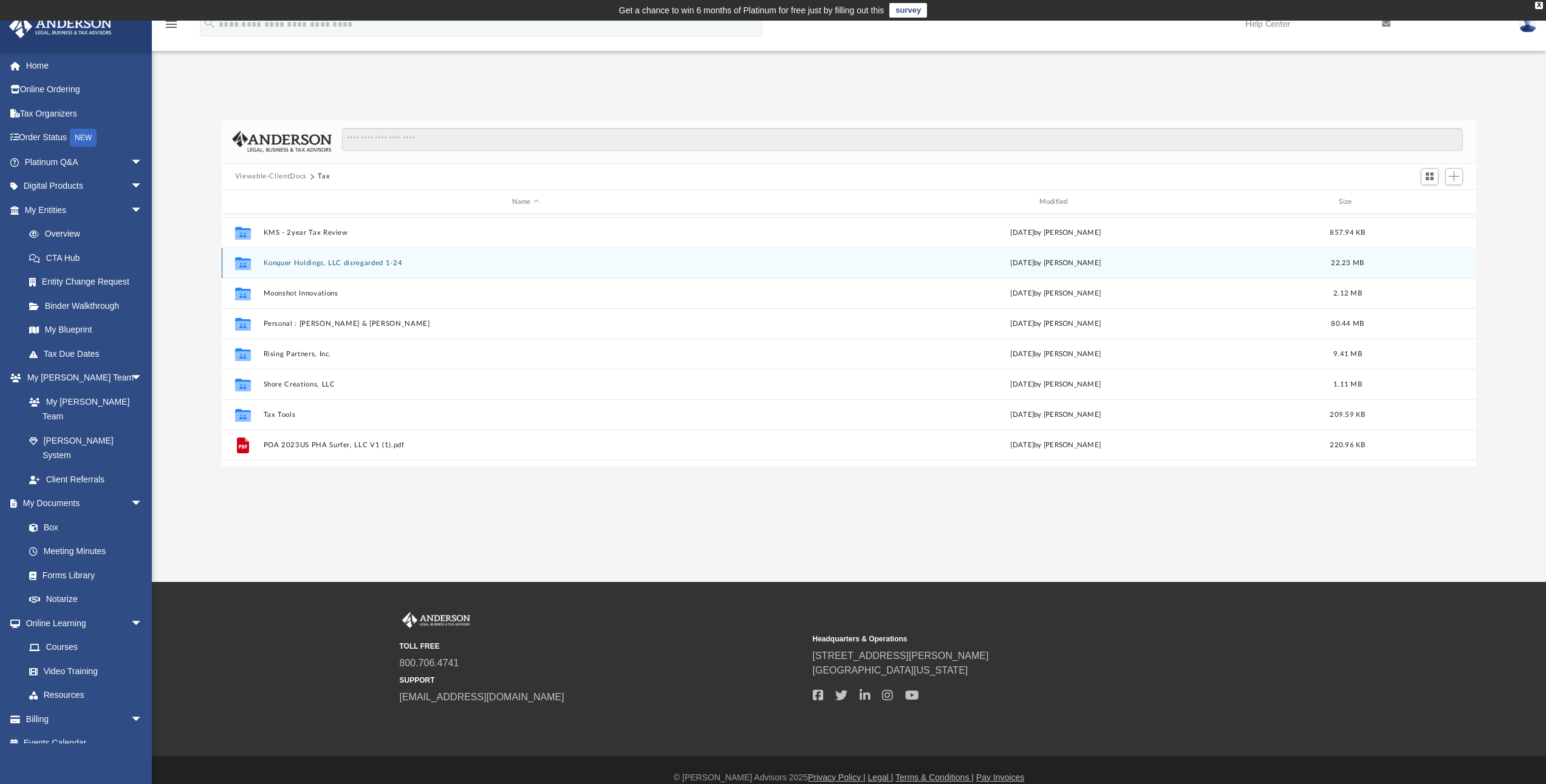
scroll to position [52, 0]
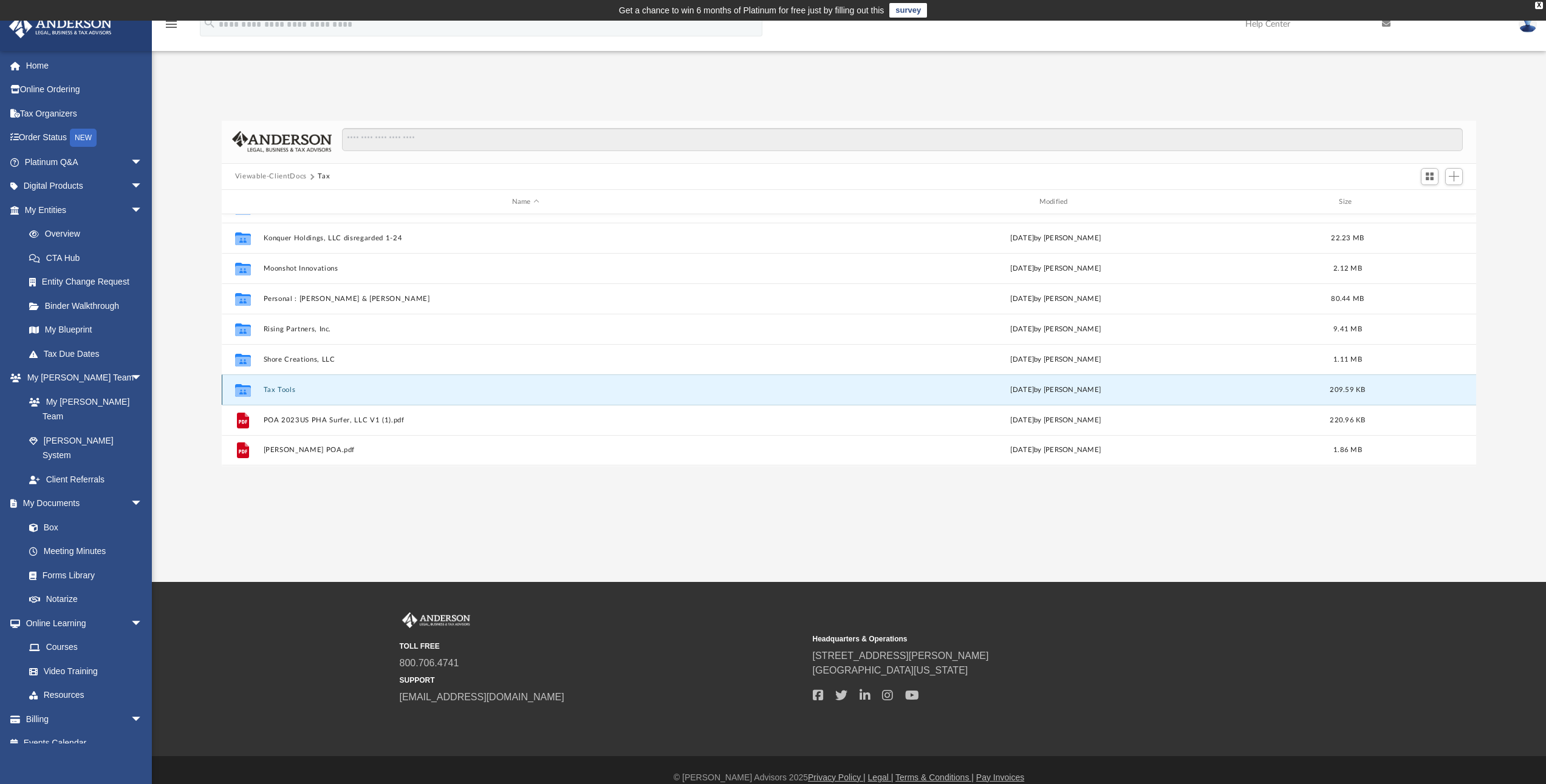
click at [279, 391] on button "Tax Tools" at bounding box center [524, 390] width 524 height 8
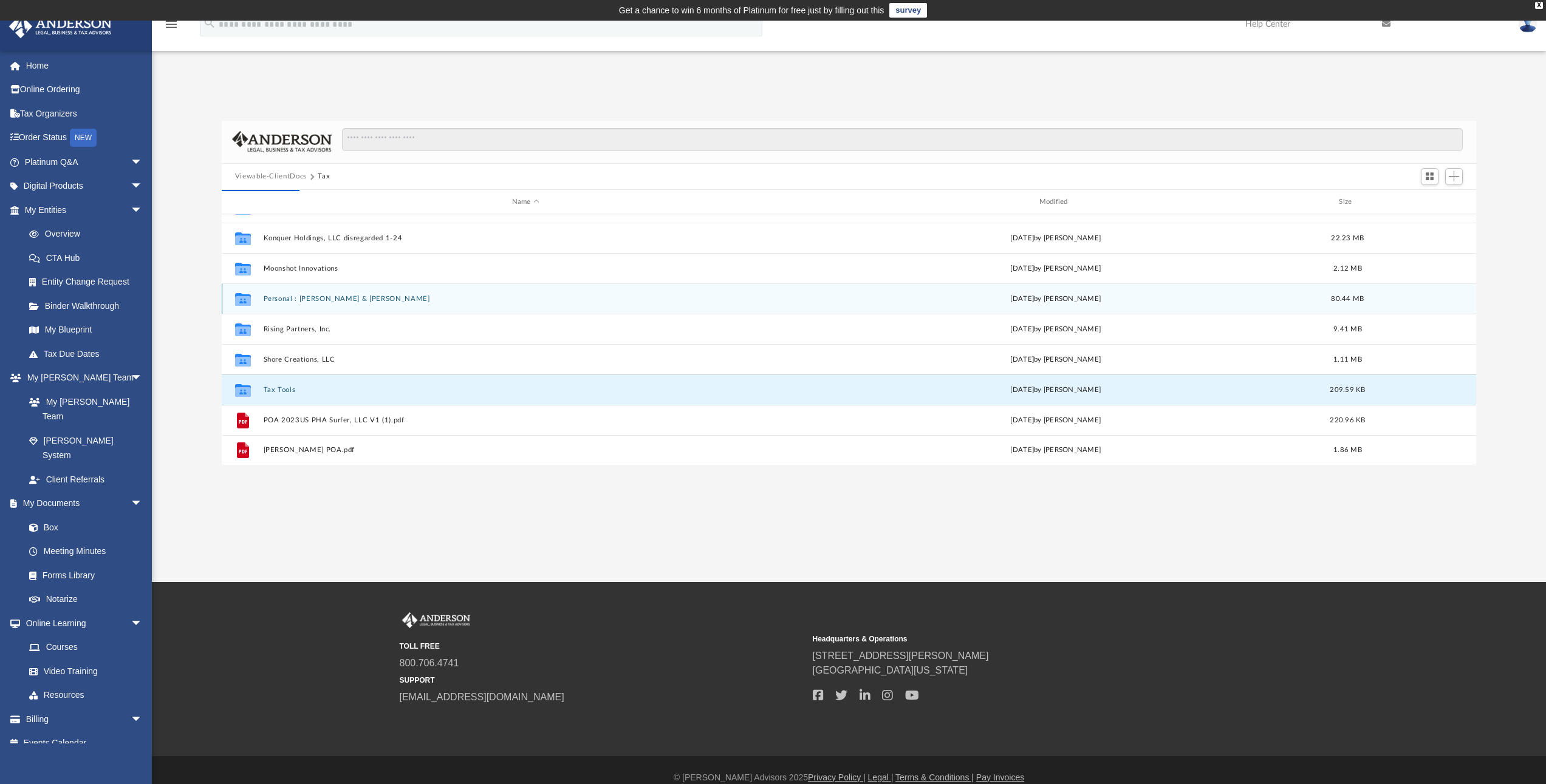
scroll to position [0, 0]
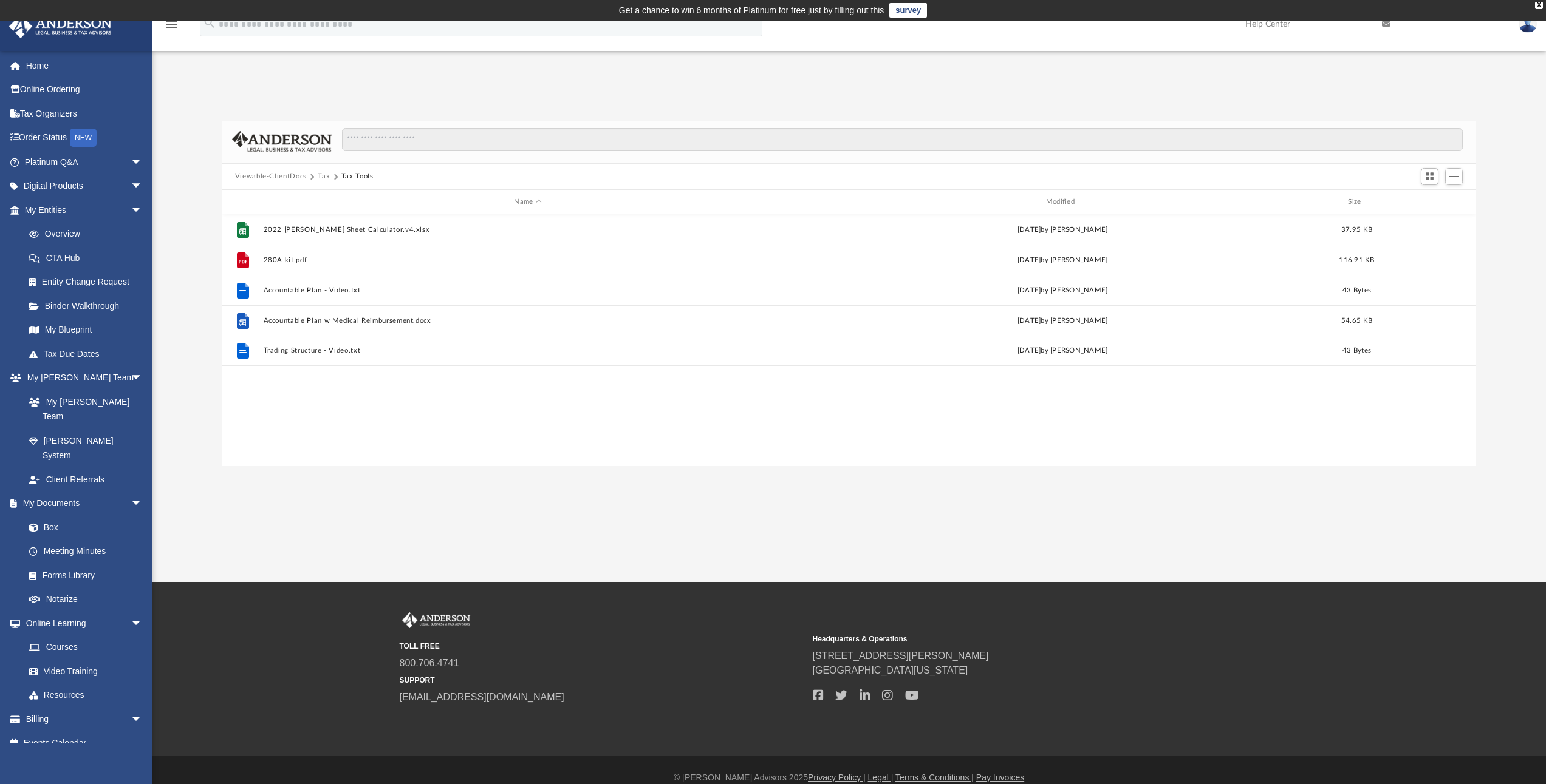
click at [319, 174] on button "Tax" at bounding box center [323, 177] width 12 height 11
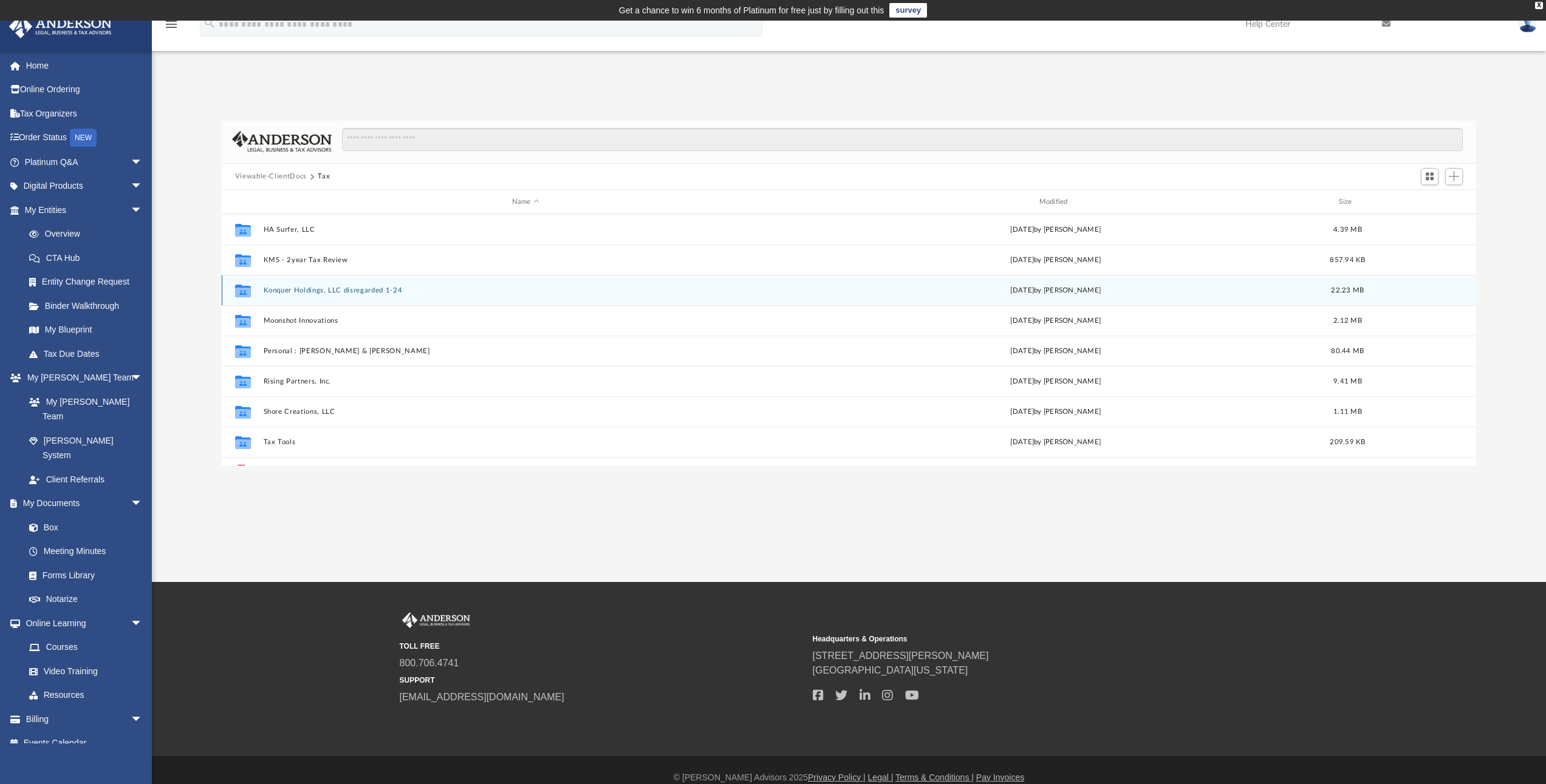
scroll to position [52, 0]
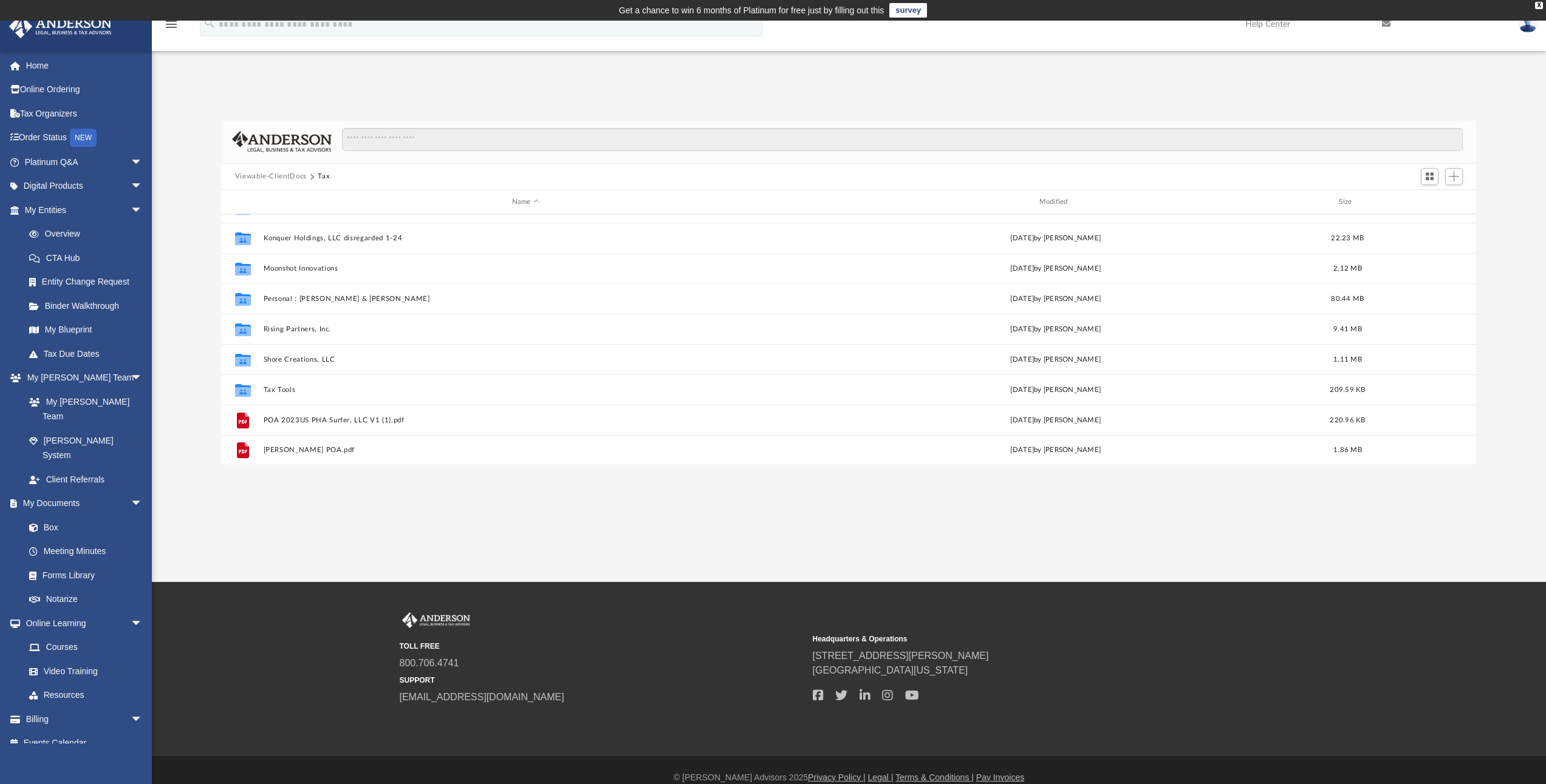
click at [285, 176] on button "Viewable-ClientDocs" at bounding box center [271, 177] width 72 height 11
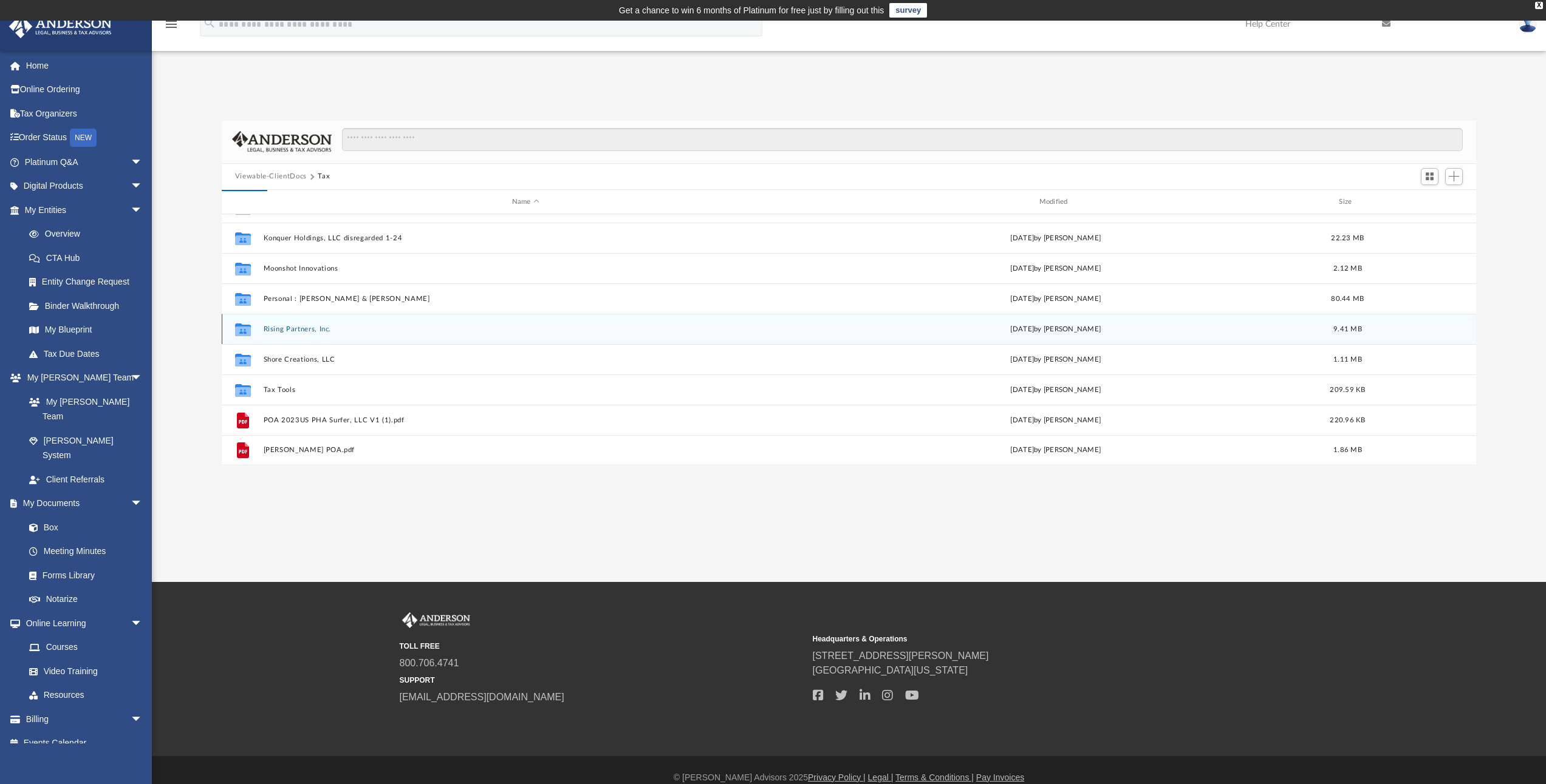
scroll to position [0, 0]
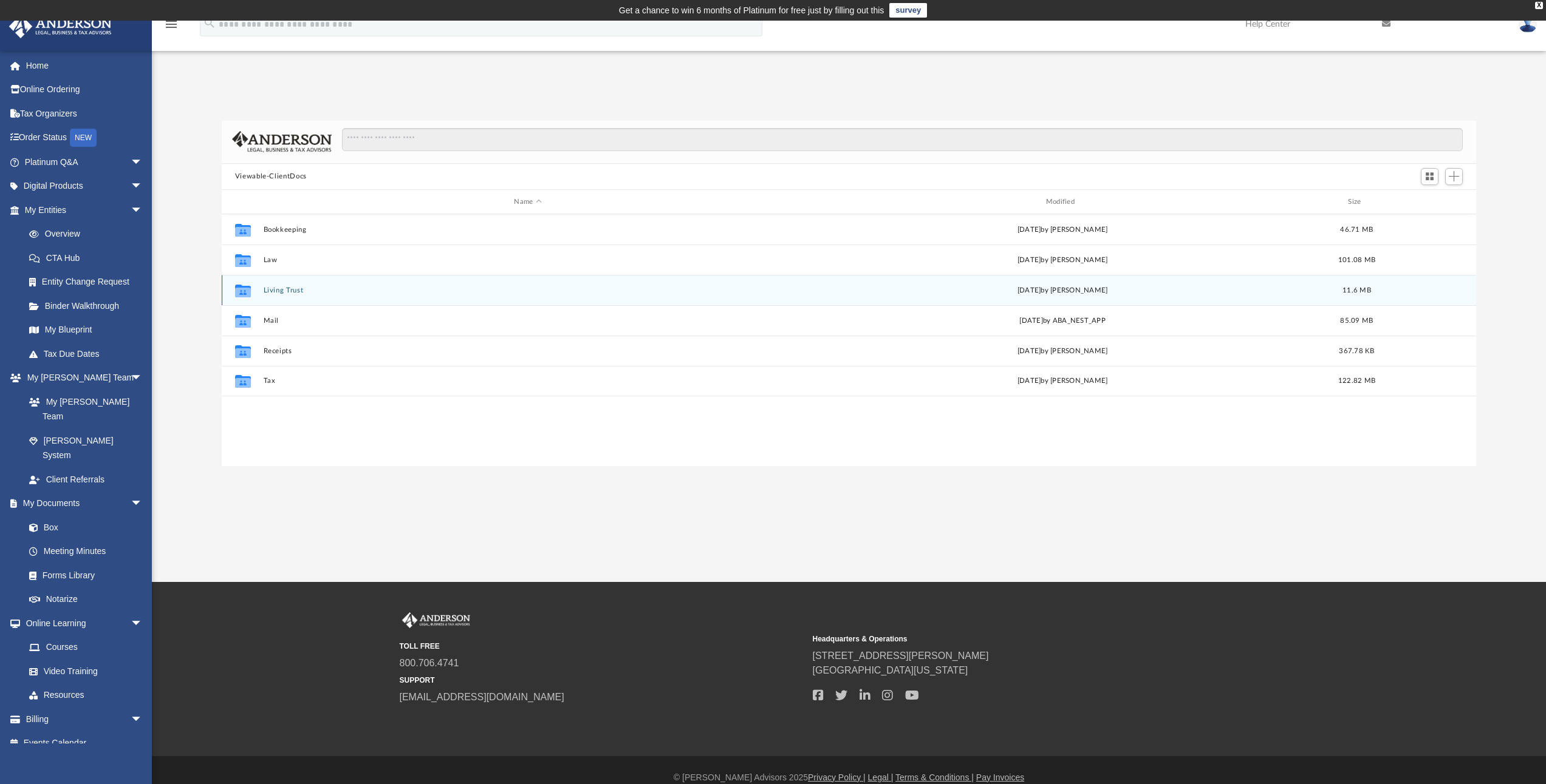
click at [268, 290] on button "Living Trust" at bounding box center [527, 290] width 529 height 8
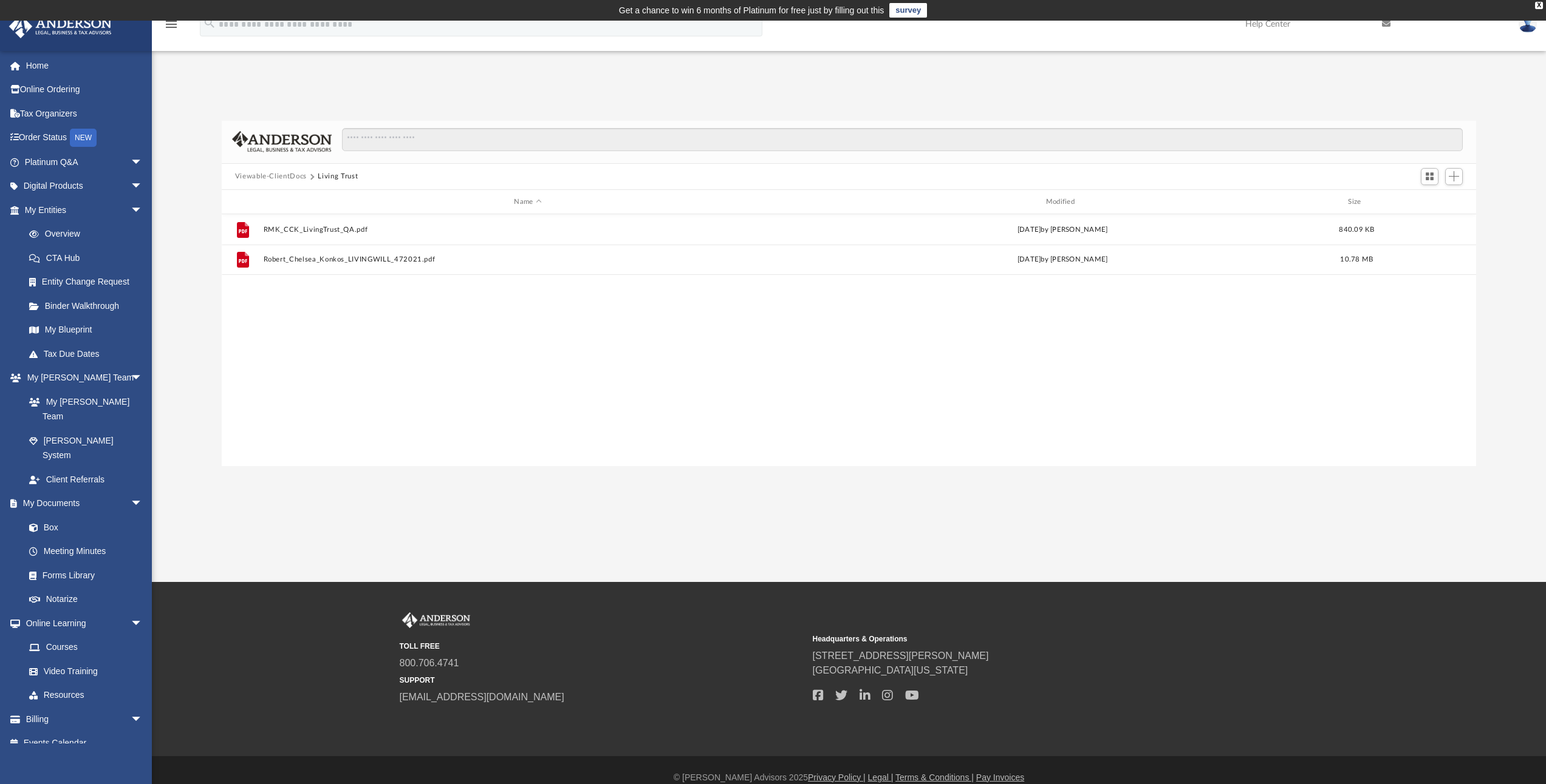
click at [283, 179] on button "Viewable-ClientDocs" at bounding box center [271, 177] width 72 height 11
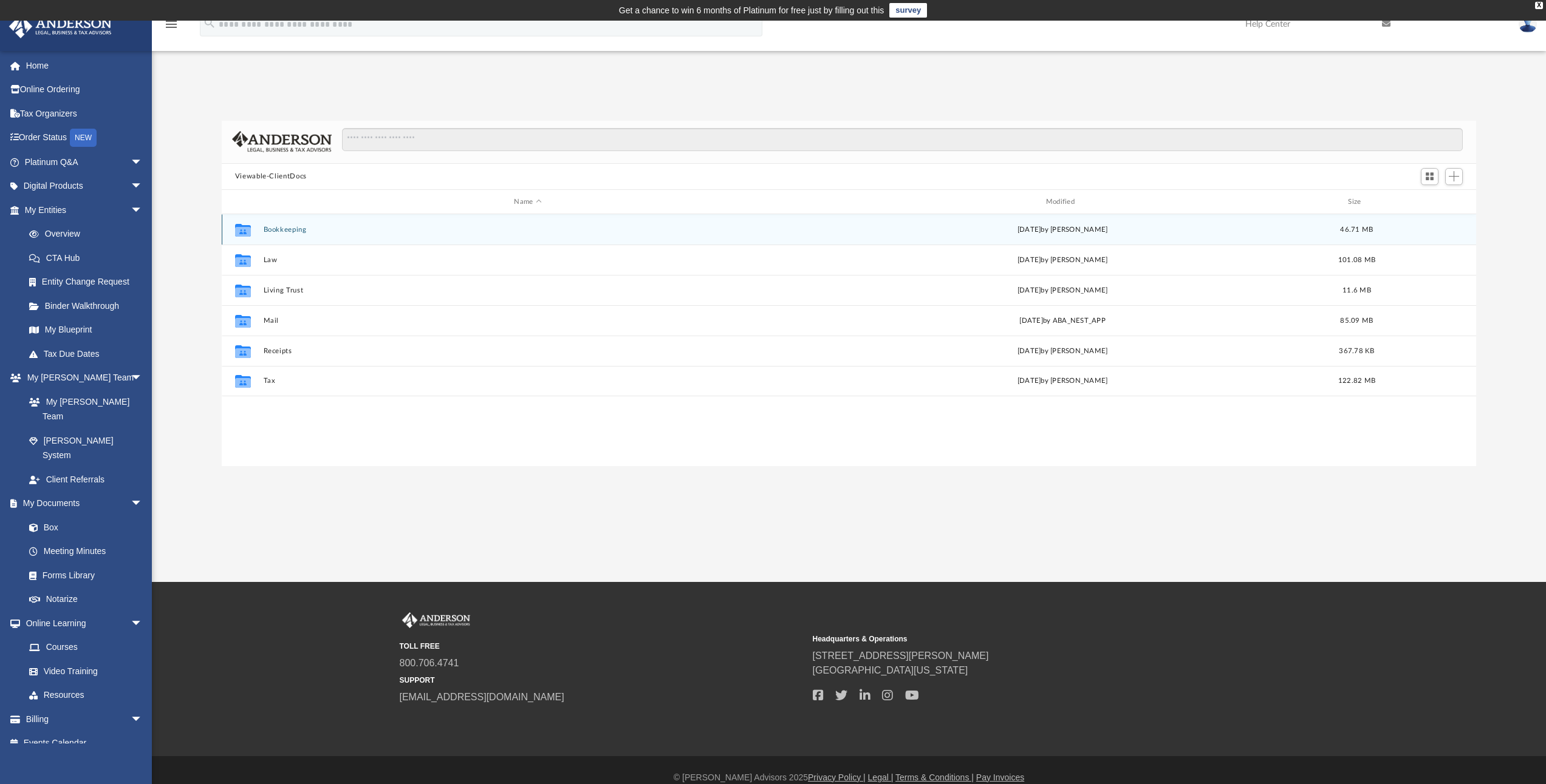
click at [282, 234] on div "Collaborated Folder Bookkeeping [DATE] by [PERSON_NAME] 46.71 MB" at bounding box center [850, 230] width 1255 height 30
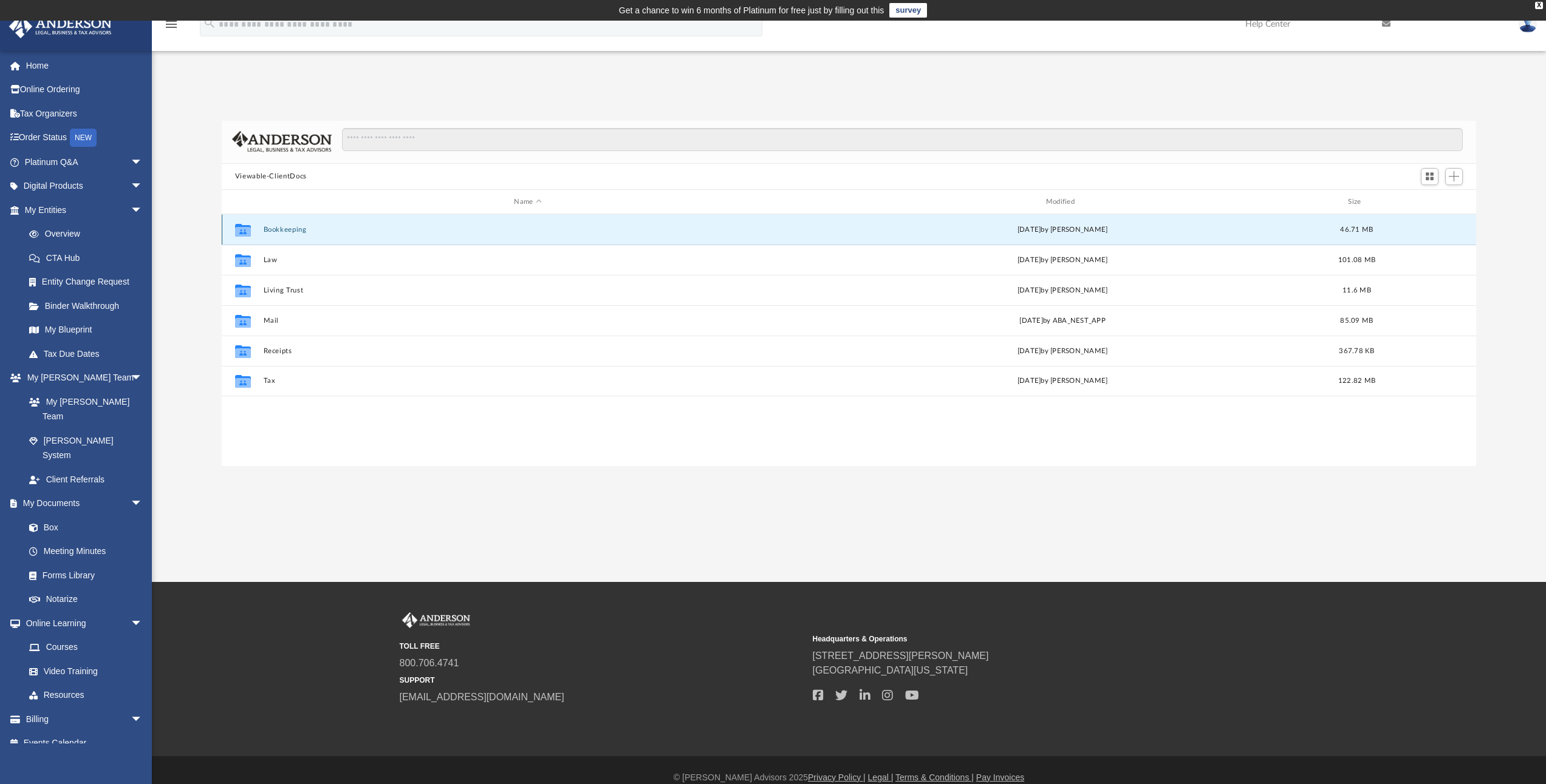
click at [284, 229] on button "Bookkeeping" at bounding box center [527, 230] width 529 height 8
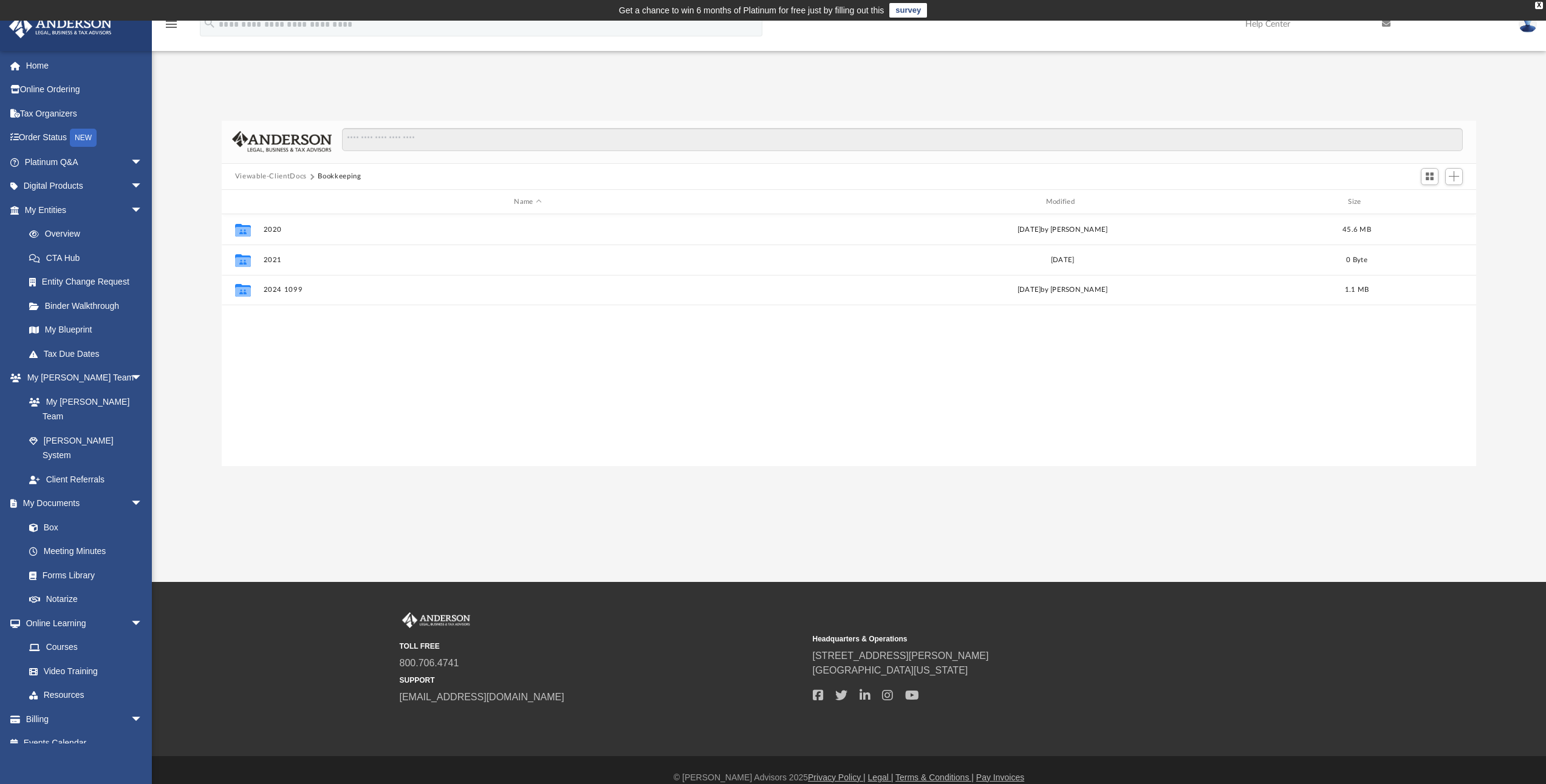
click at [277, 174] on button "Viewable-ClientDocs" at bounding box center [271, 177] width 72 height 11
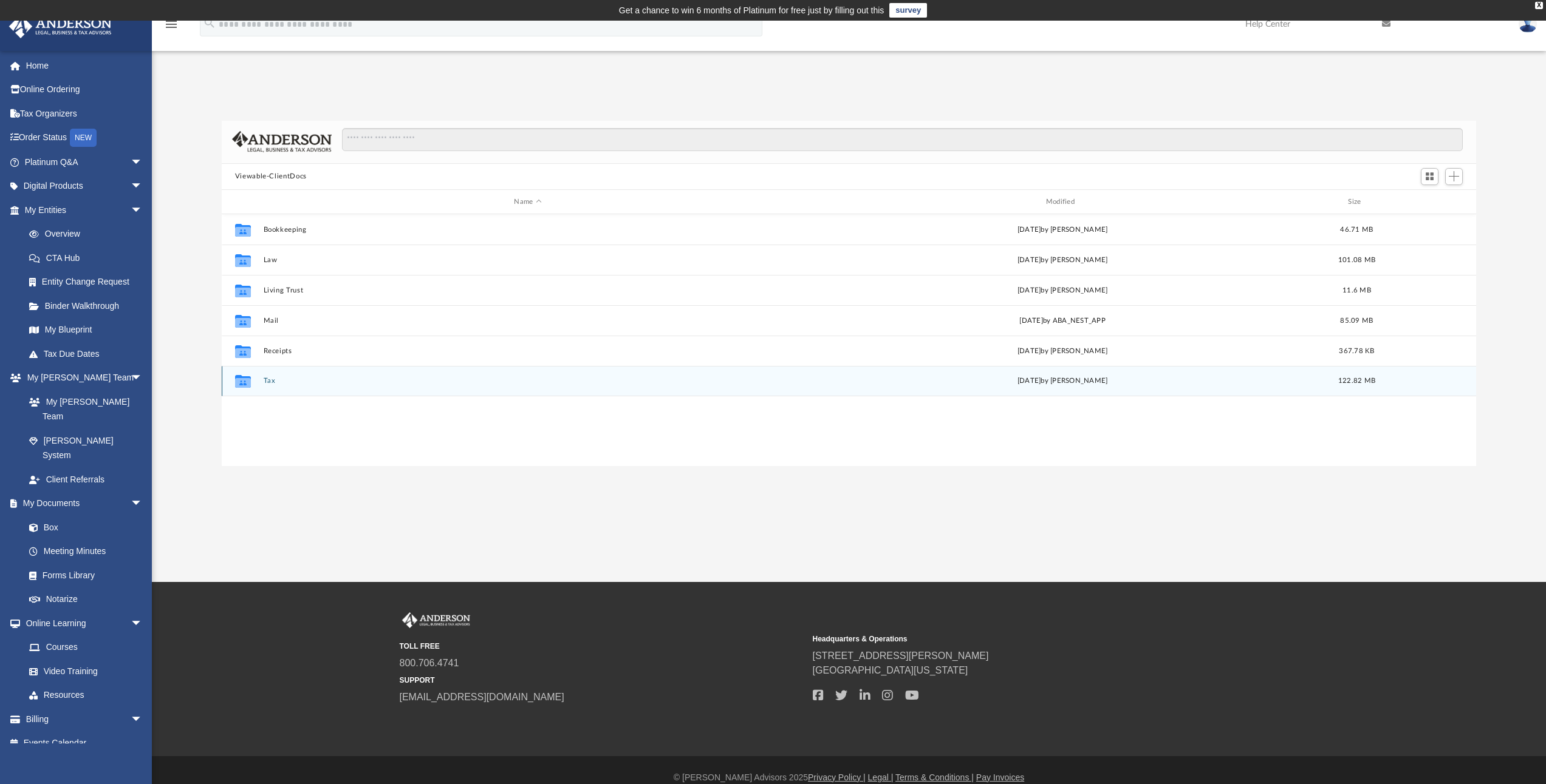
click at [264, 380] on button "Tax" at bounding box center [527, 382] width 529 height 8
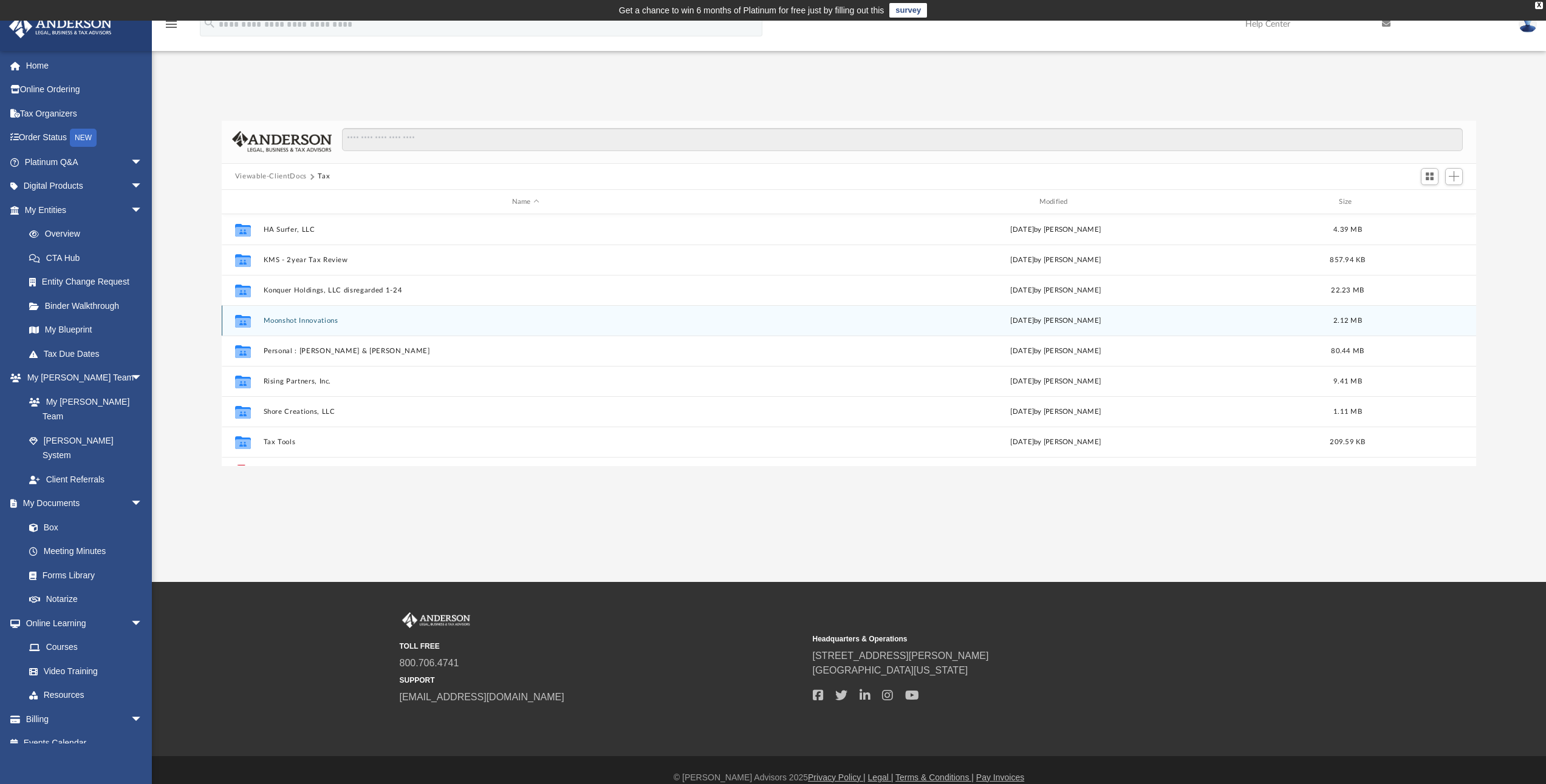
click at [304, 321] on button "Moonshot Innovations" at bounding box center [524, 321] width 524 height 8
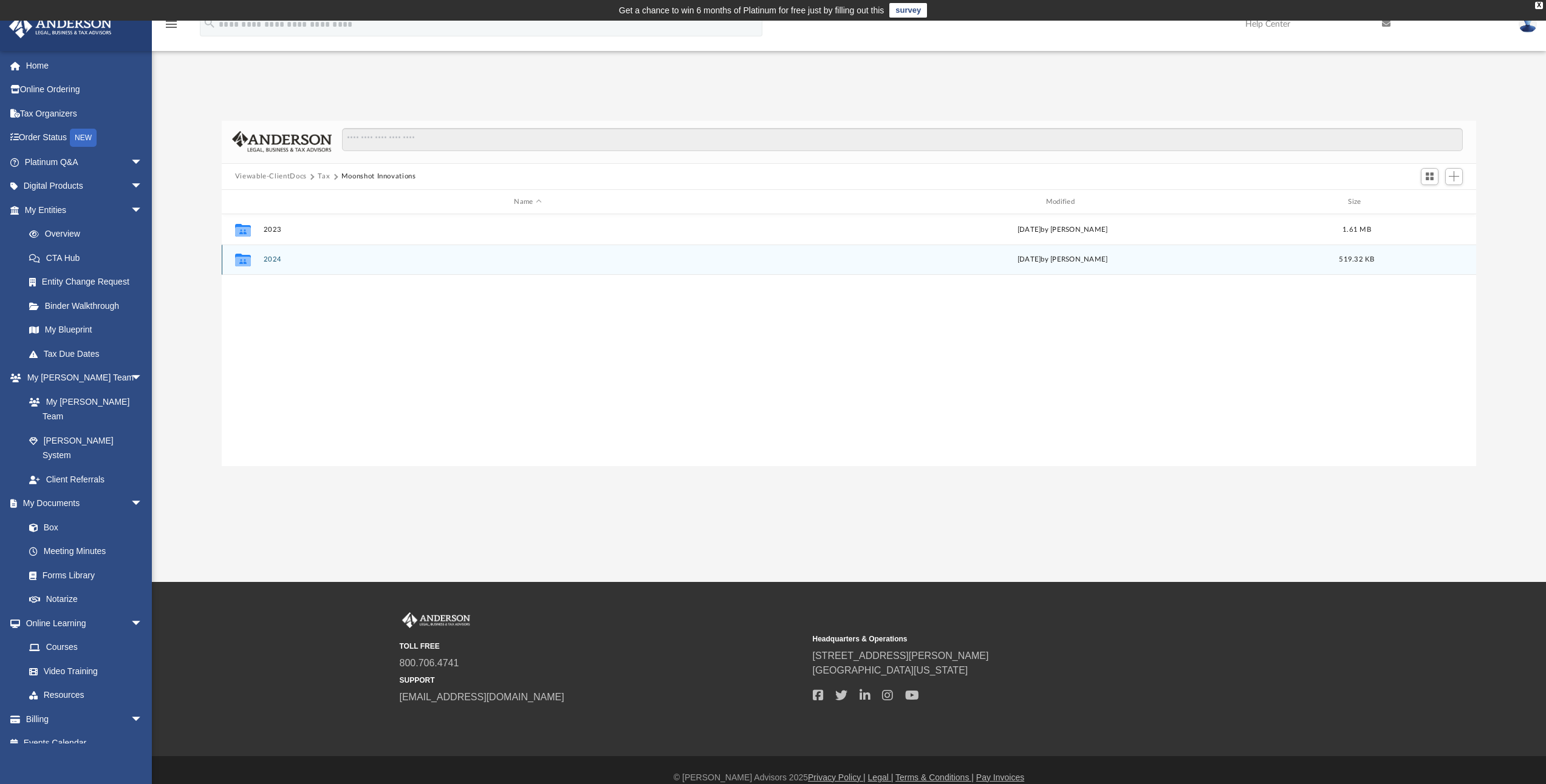
click at [272, 256] on button "2024" at bounding box center [527, 260] width 529 height 8
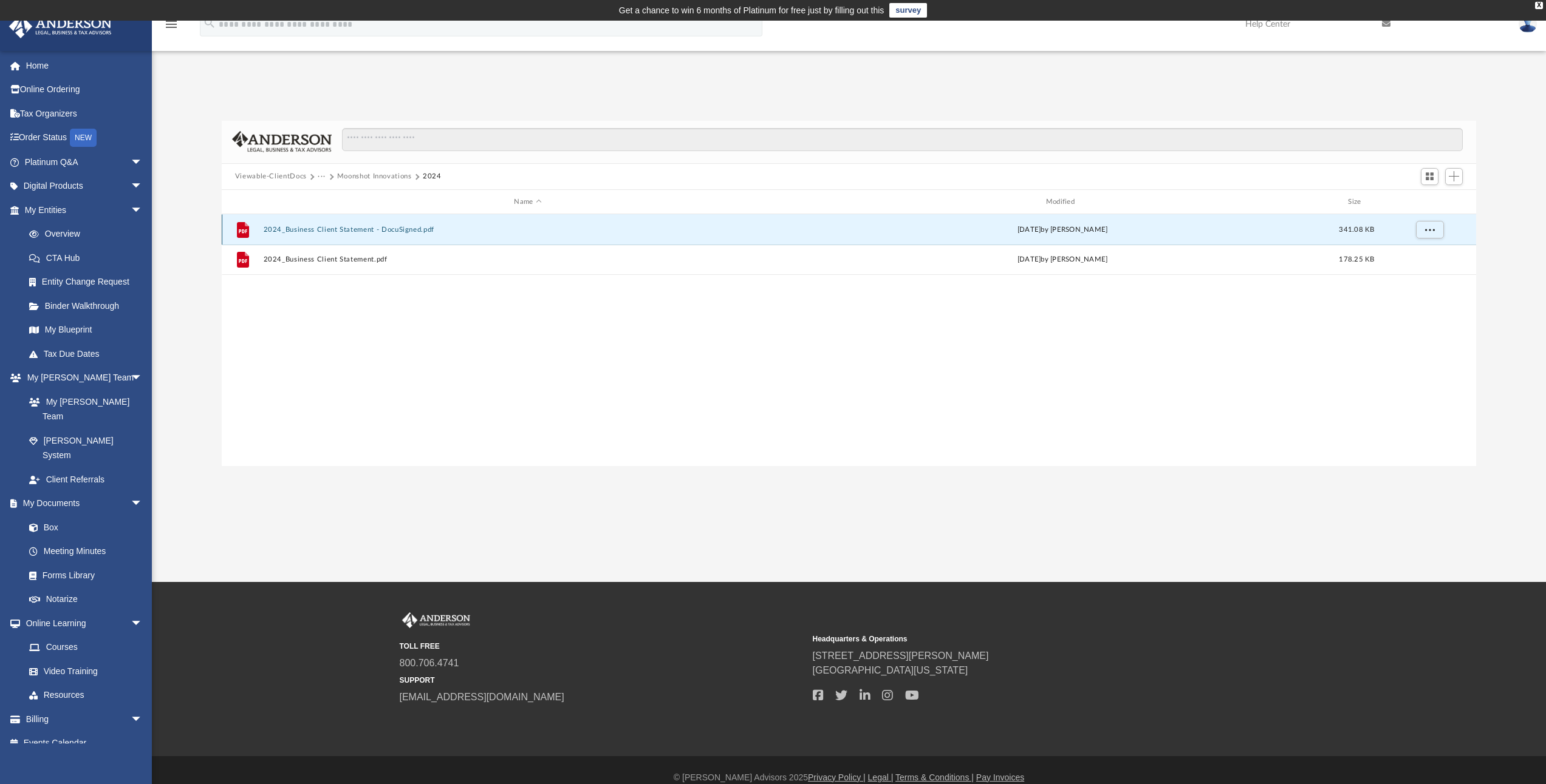
click at [319, 230] on button "2024_Business Client Statement - DocuSigned.pdf" at bounding box center [527, 230] width 529 height 8
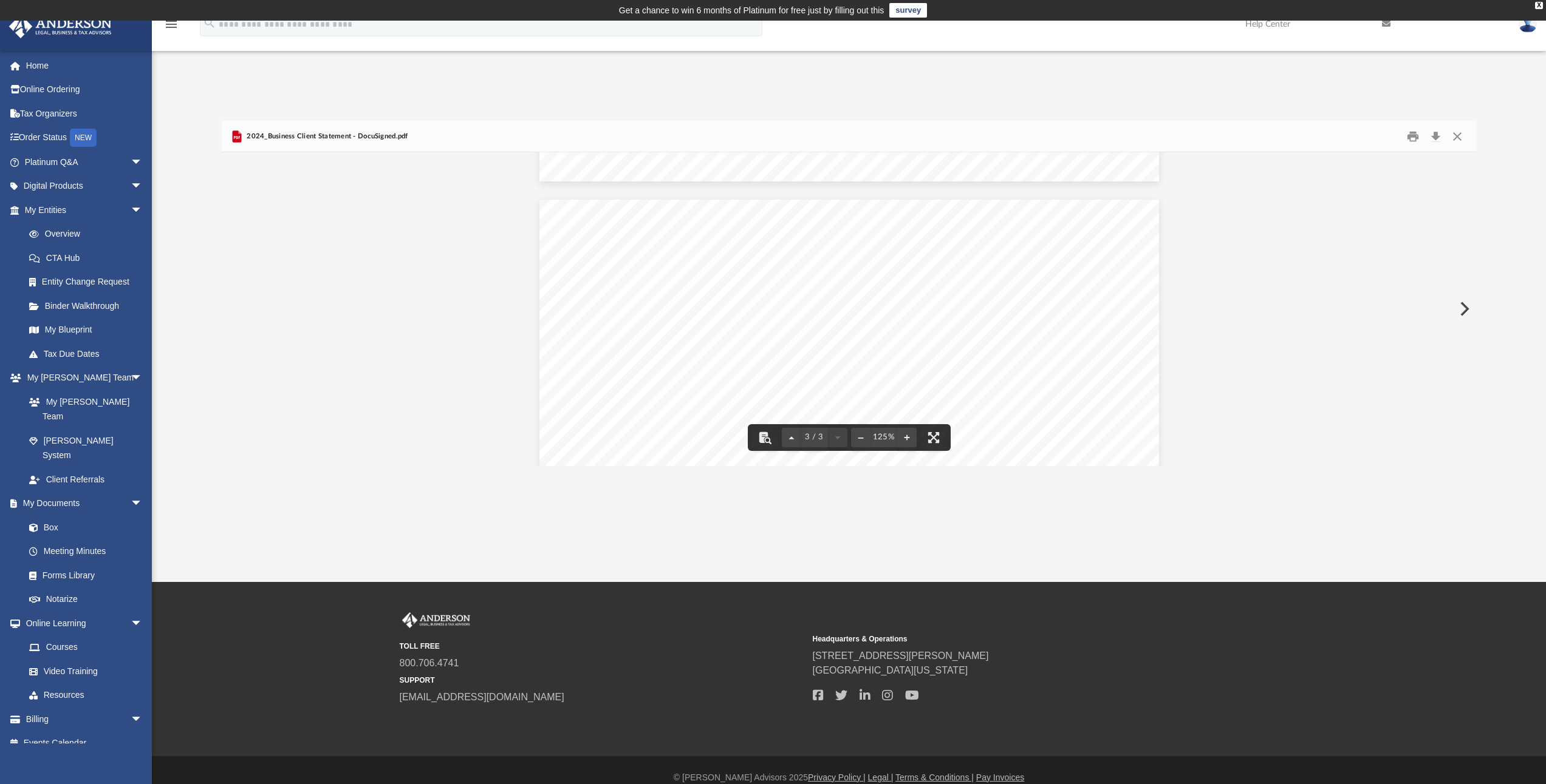
scroll to position [2145, 0]
drag, startPoint x: 1455, startPoint y: 139, endPoint x: 1424, endPoint y: 157, distance: 35.8
click at [1455, 139] on button "Close" at bounding box center [1456, 136] width 22 height 19
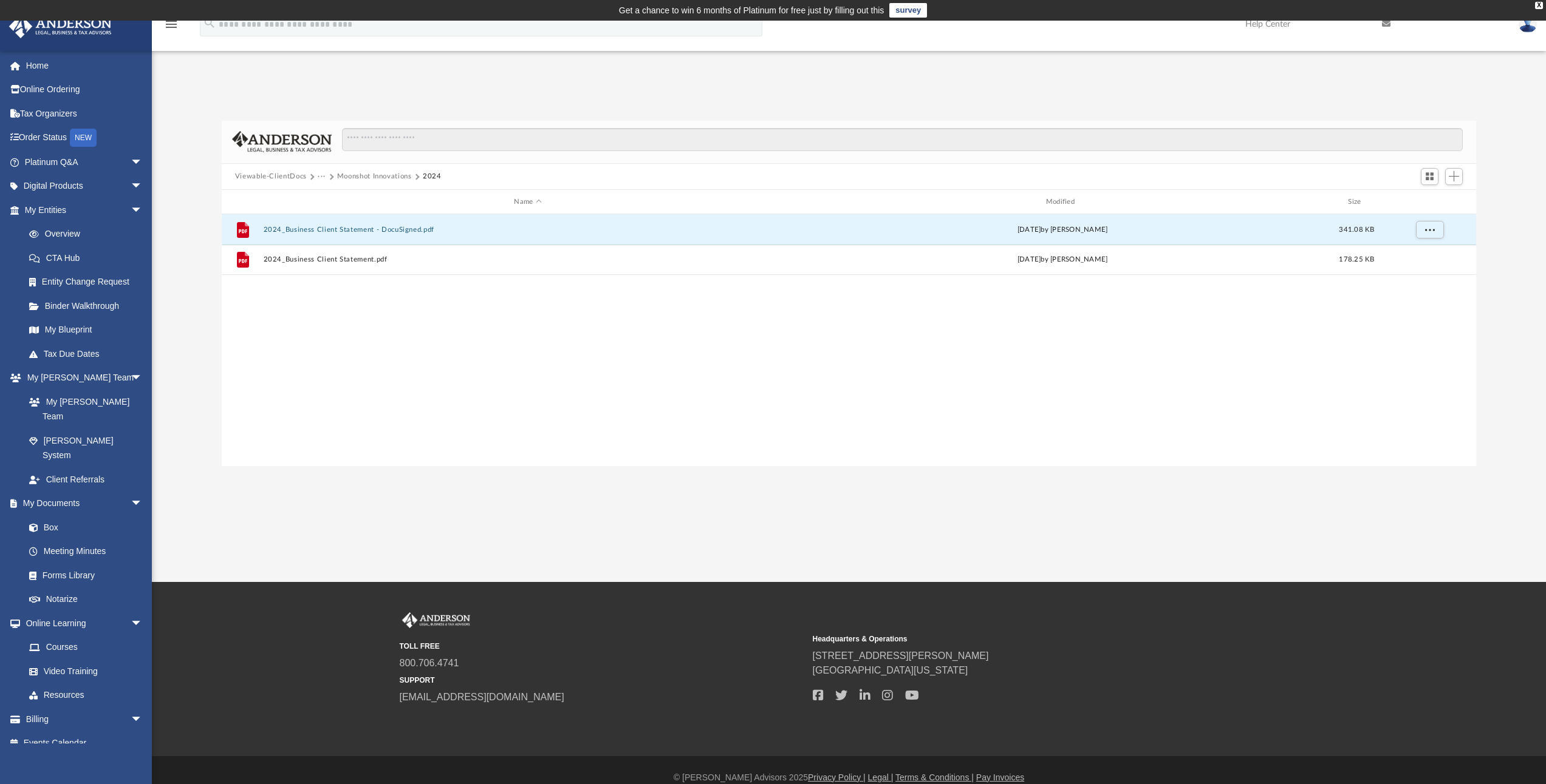
click at [273, 175] on button "Viewable-ClientDocs" at bounding box center [271, 177] width 72 height 11
